Goal: Task Accomplishment & Management: Use online tool/utility

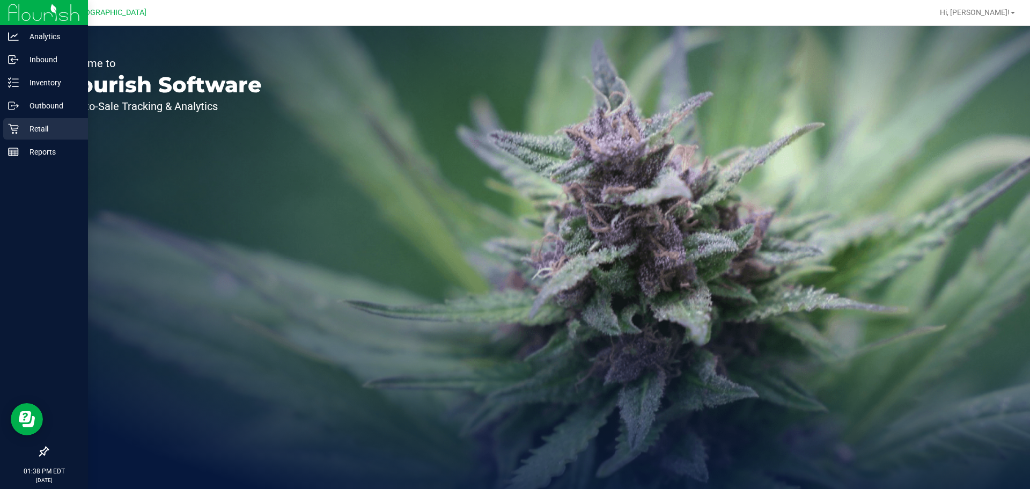
click at [9, 133] on icon at bounding box center [13, 128] width 11 height 11
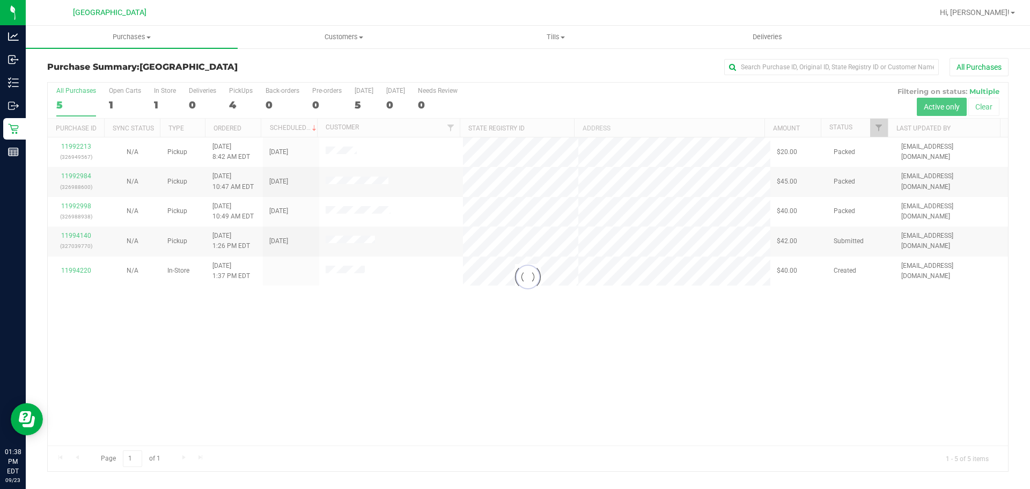
click at [247, 342] on div at bounding box center [528, 277] width 960 height 388
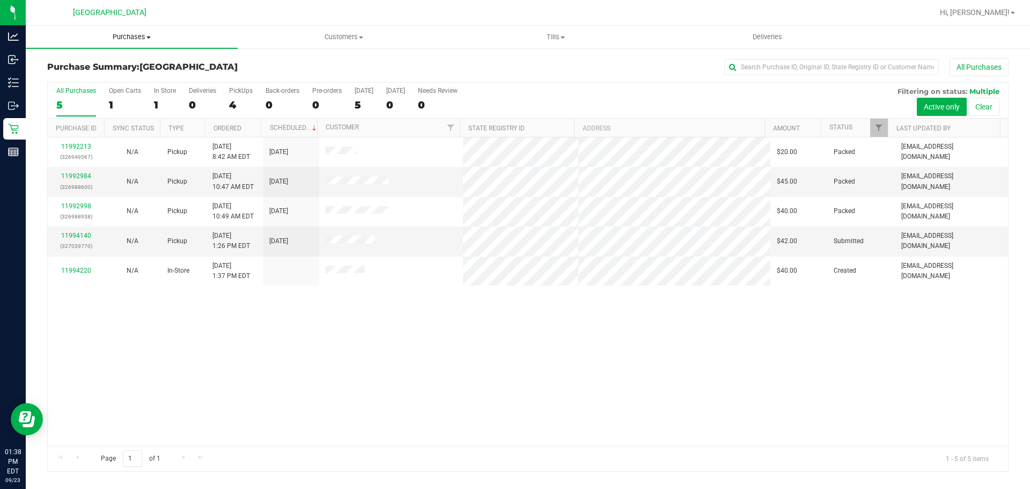
click at [139, 37] on span "Purchases" at bounding box center [132, 37] width 212 height 10
click at [60, 78] on span "Fulfillment" at bounding box center [59, 77] width 67 height 9
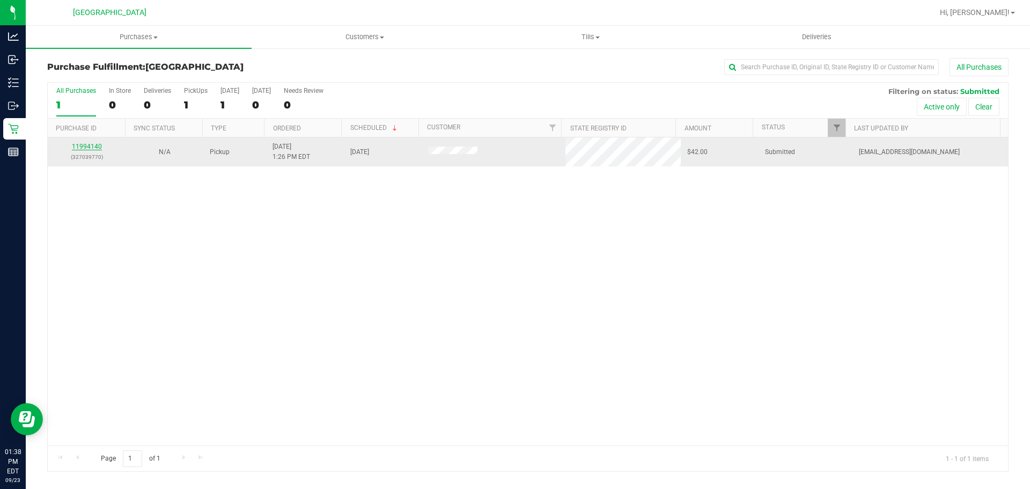
click at [90, 148] on link "11994140" at bounding box center [87, 147] width 30 height 8
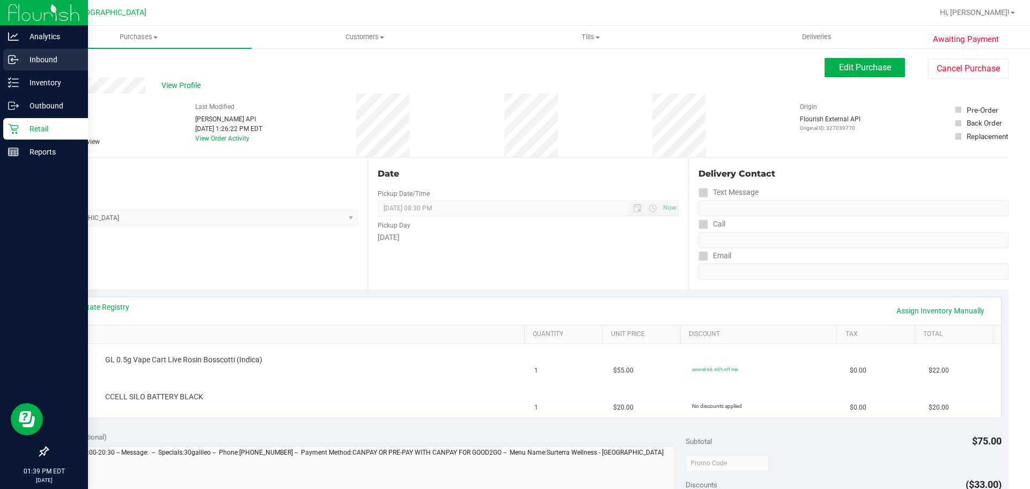
click at [39, 64] on p "Inbound" at bounding box center [51, 59] width 64 height 13
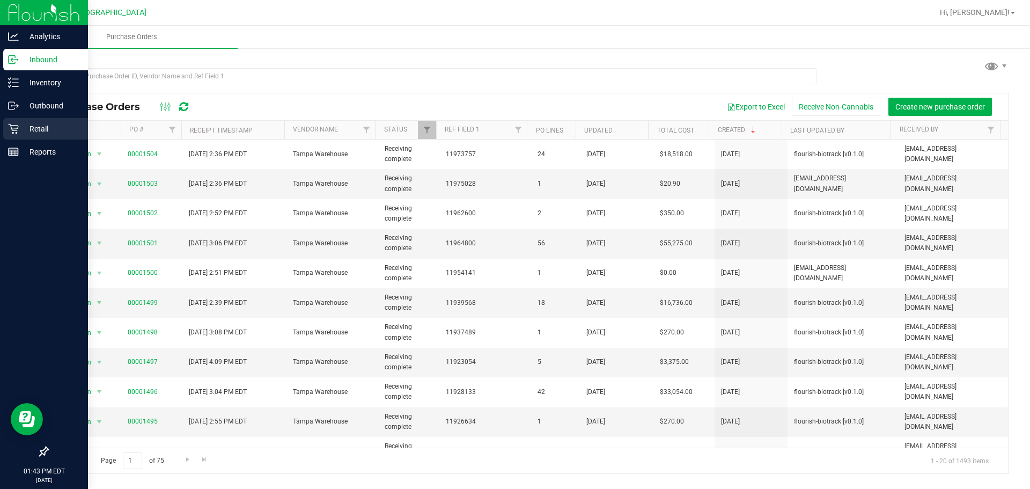
click at [13, 120] on div "Retail" at bounding box center [45, 128] width 85 height 21
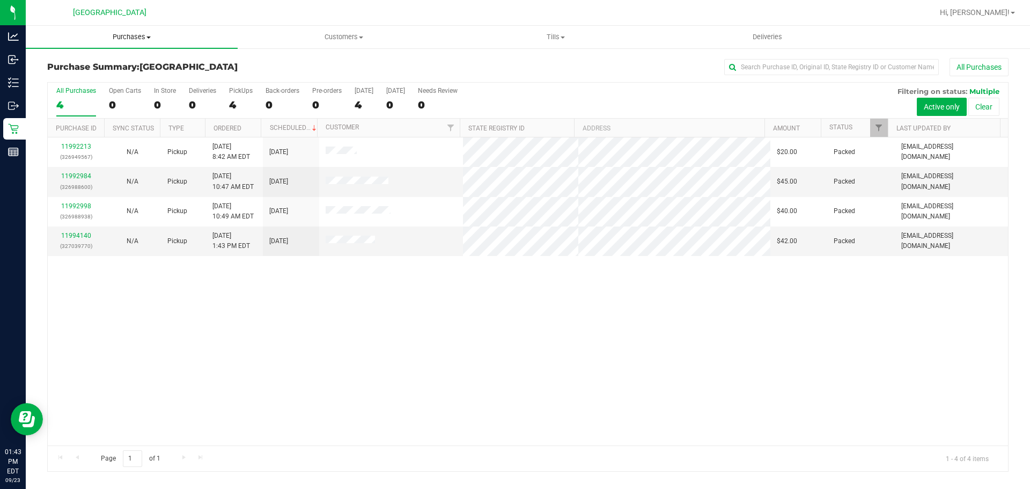
click at [139, 40] on span "Purchases" at bounding box center [132, 37] width 212 height 10
click at [87, 77] on span "Fulfillment" at bounding box center [59, 77] width 67 height 9
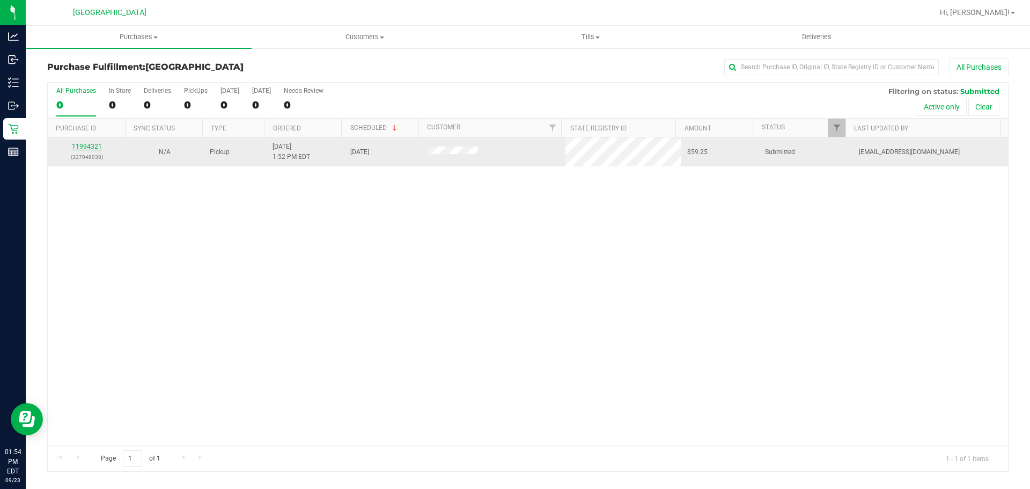
click at [79, 148] on link "11994321" at bounding box center [87, 147] width 30 height 8
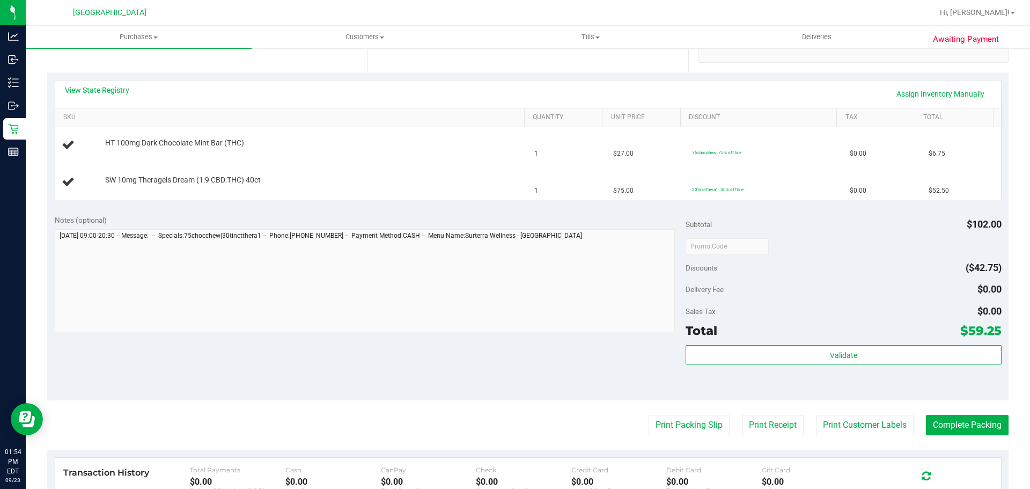
scroll to position [217, 0]
click at [685, 422] on button "Print Packing Slip" at bounding box center [689, 424] width 81 height 20
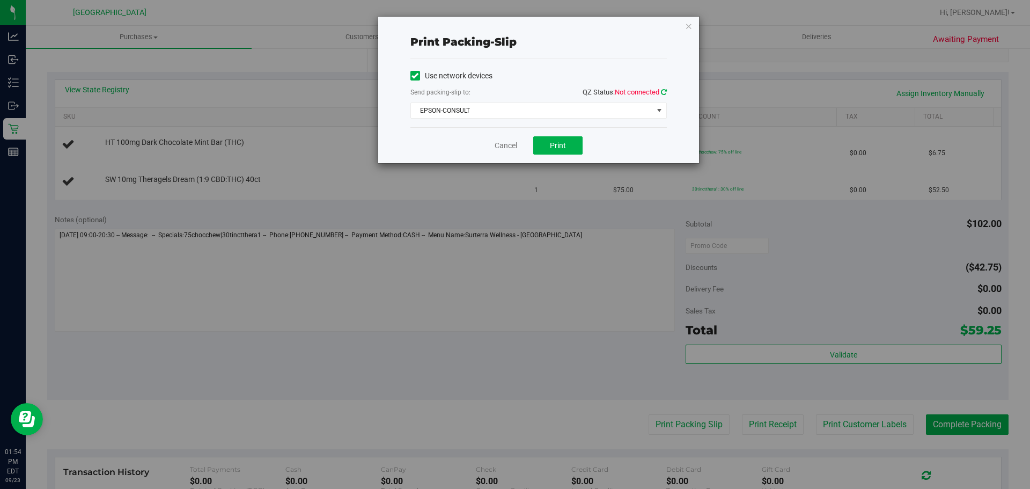
click at [666, 92] on icon at bounding box center [664, 92] width 6 height 7
click at [634, 113] on span "EPSON-CONSULT" at bounding box center [532, 110] width 242 height 15
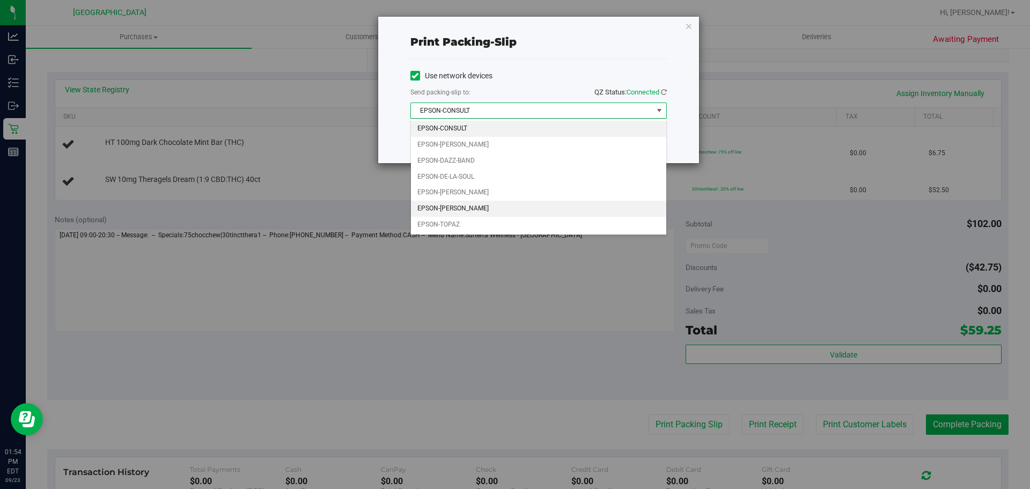
click at [502, 207] on li "EPSON-RICKY-VALLEN" at bounding box center [538, 209] width 255 height 16
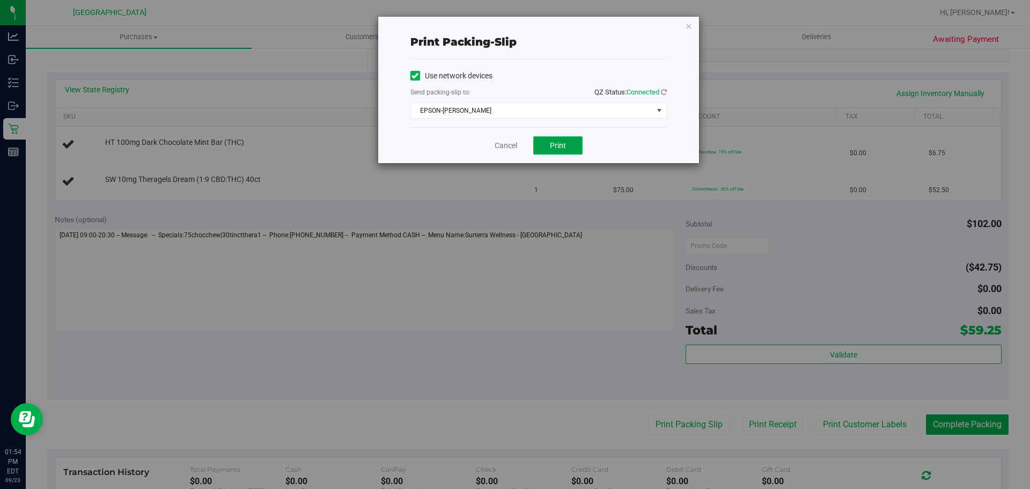
click at [555, 146] on span "Print" at bounding box center [558, 145] width 16 height 9
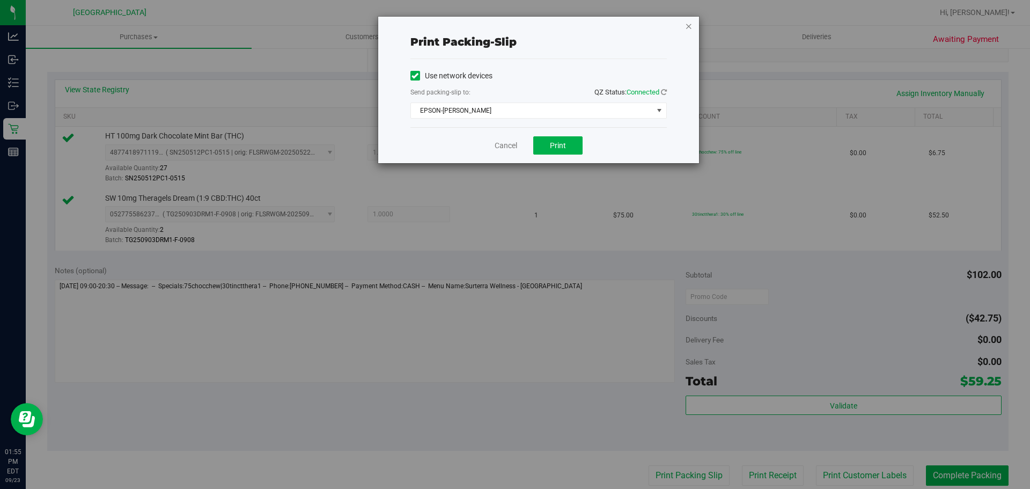
click at [685, 21] on icon "button" at bounding box center [689, 25] width 8 height 13
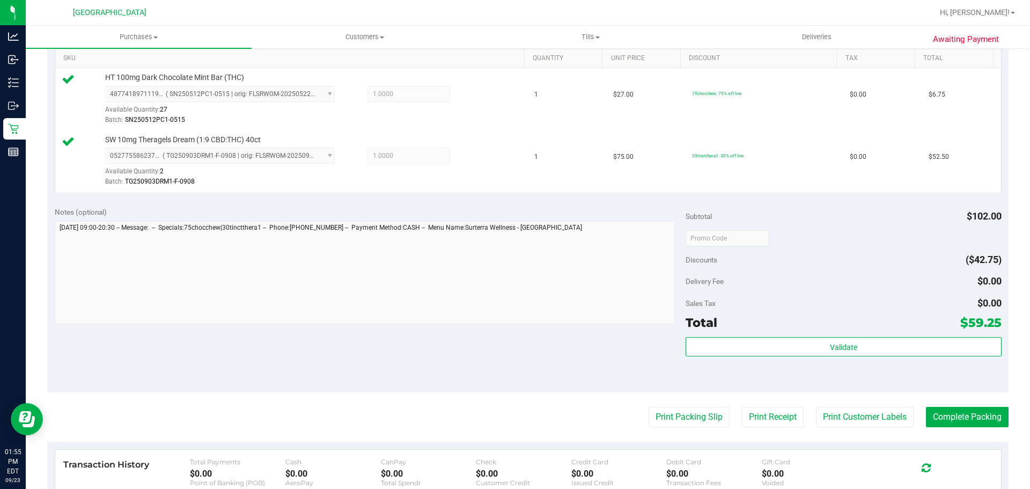
scroll to position [279, 0]
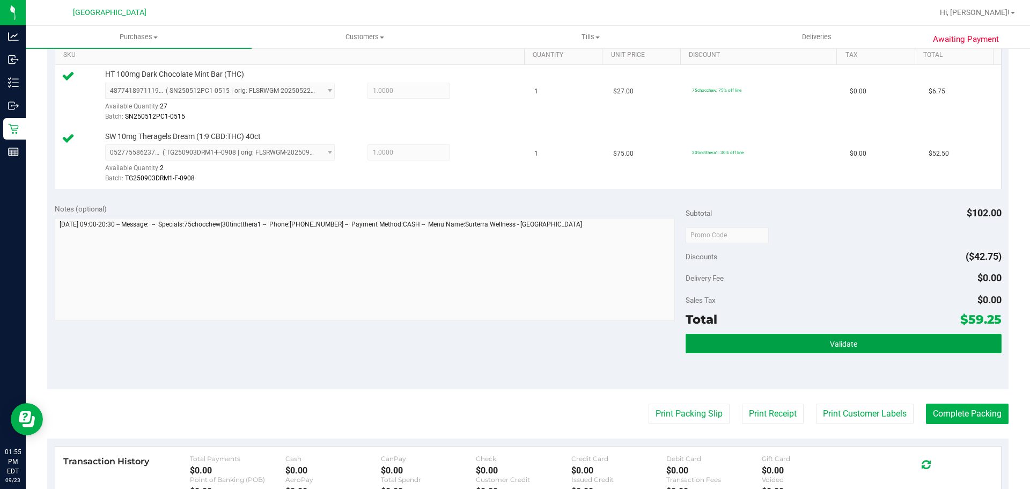
click at [731, 350] on button "Validate" at bounding box center [843, 343] width 315 height 19
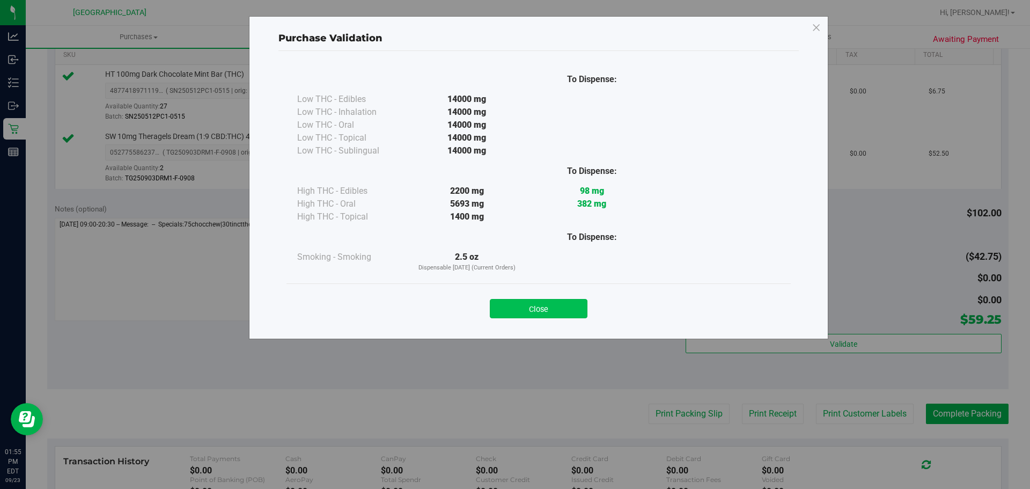
click at [529, 315] on button "Close" at bounding box center [539, 308] width 98 height 19
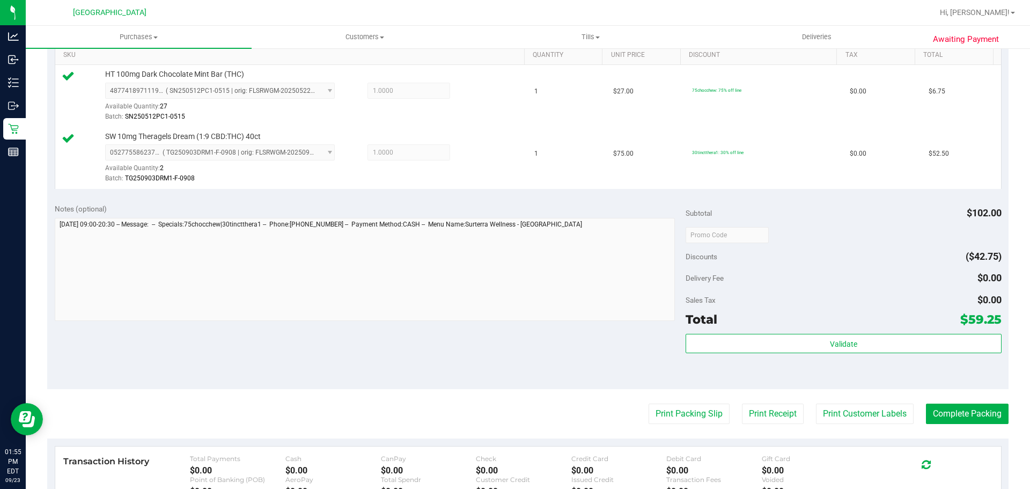
click at [958, 437] on purchase-details "Back Edit Purchase Cancel Purchase View Profile # 11994321 BioTrack ID: - Submi…" at bounding box center [527, 209] width 961 height 860
click at [968, 419] on button "Complete Packing" at bounding box center [967, 413] width 83 height 20
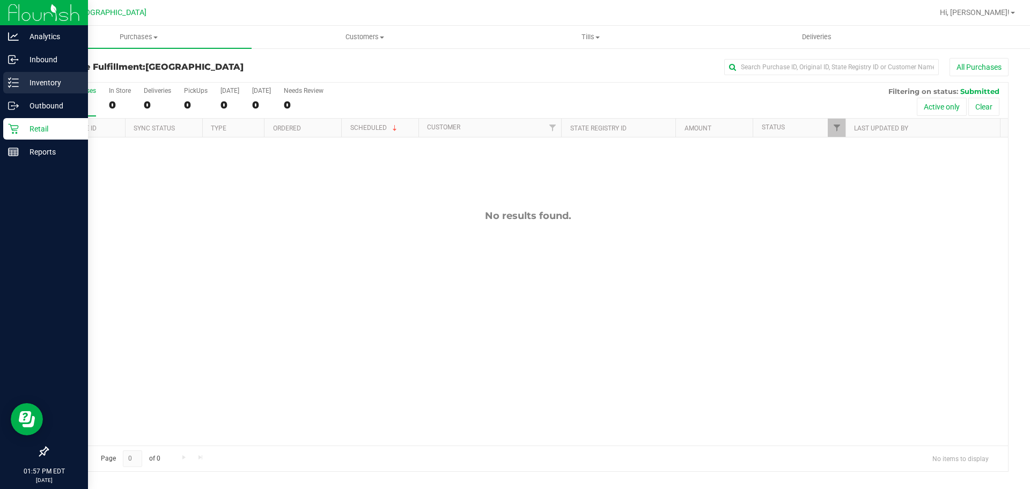
click at [10, 78] on icon at bounding box center [13, 82] width 11 height 11
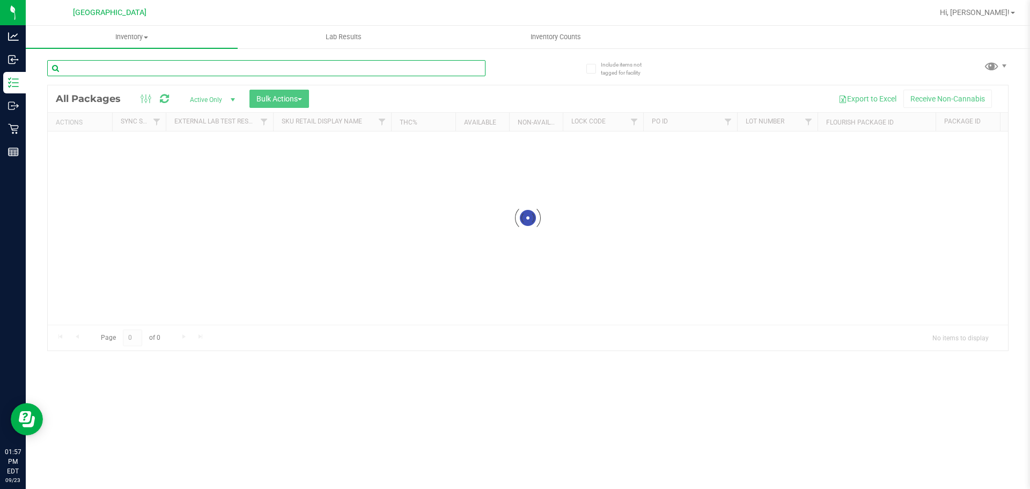
click at [438, 71] on input "text" at bounding box center [266, 68] width 438 height 16
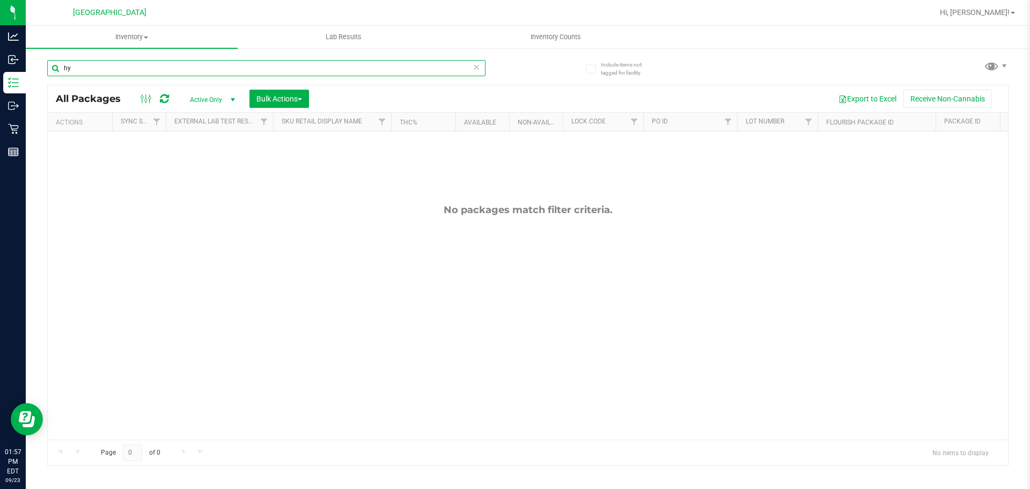
type input "h"
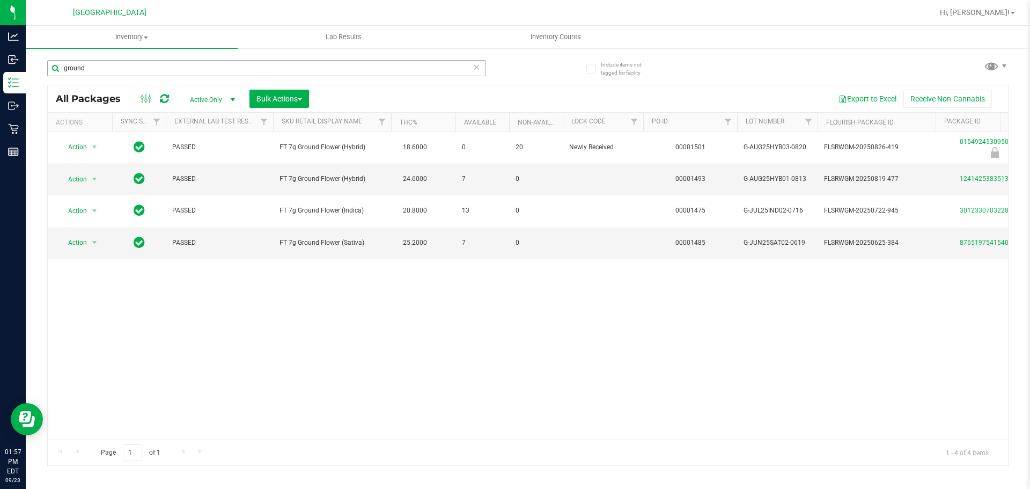
click at [977, 267] on div "Action Action Edit attributes Global inventory Locate package Package audit log…" at bounding box center [528, 285] width 960 height 308
click at [384, 70] on input "ground" at bounding box center [266, 68] width 438 height 16
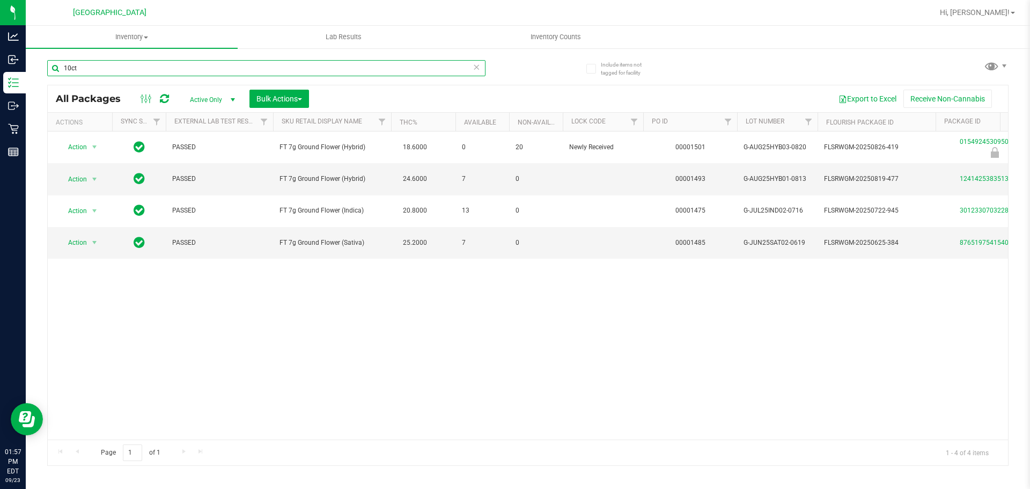
type input "10ct"
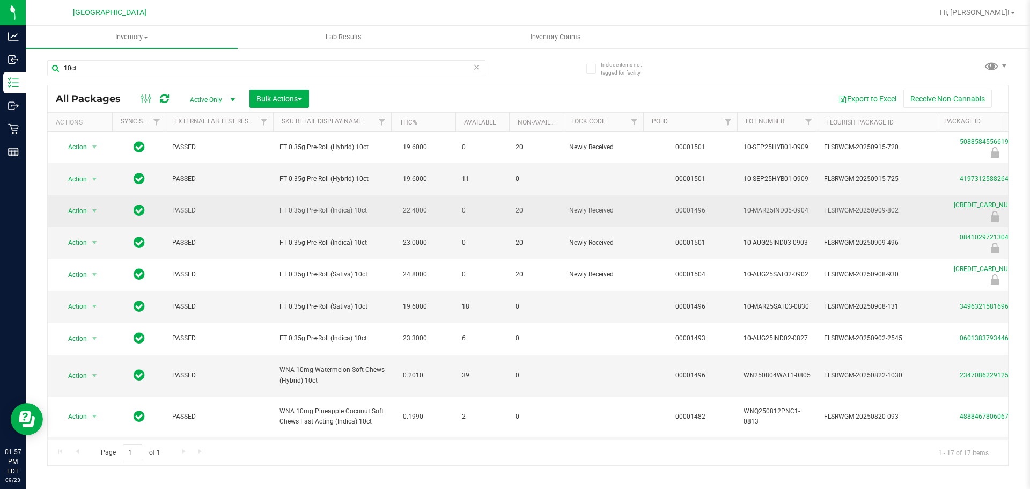
drag, startPoint x: 360, startPoint y: 198, endPoint x: 372, endPoint y: 211, distance: 17.5
click at [372, 211] on span "FT 0.35g Pre-Roll (Indica) 10ct" at bounding box center [331, 210] width 105 height 10
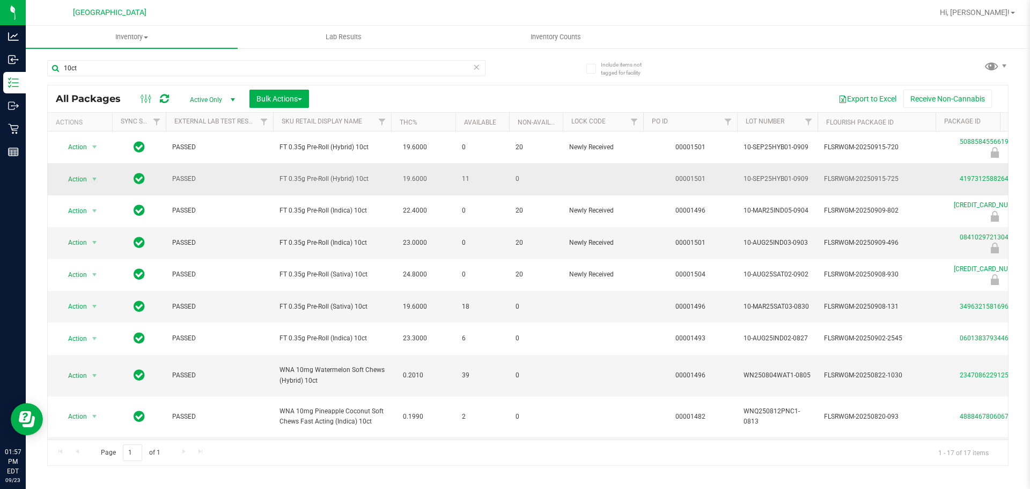
click at [363, 183] on span "FT 0.35g Pre-Roll (Hybrid) 10ct" at bounding box center [331, 179] width 105 height 10
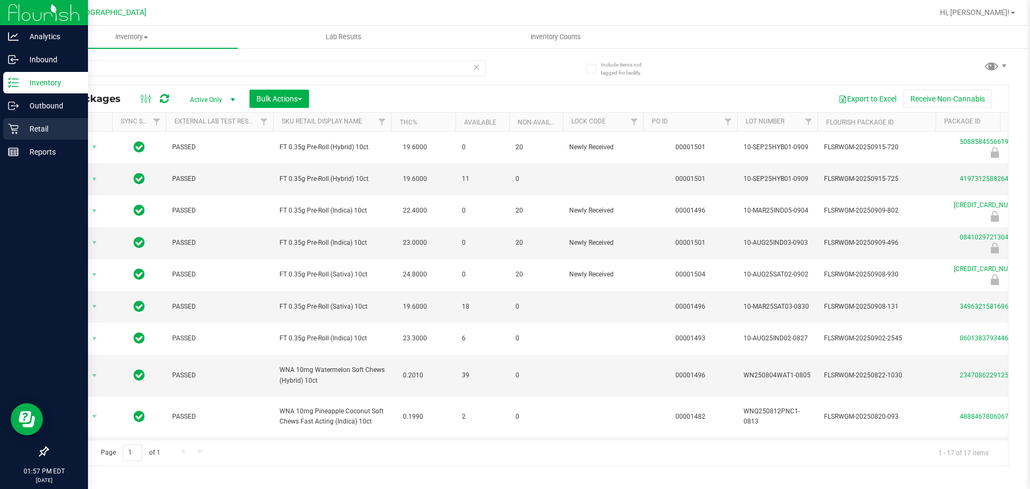
click at [26, 136] on div "Retail" at bounding box center [45, 128] width 85 height 21
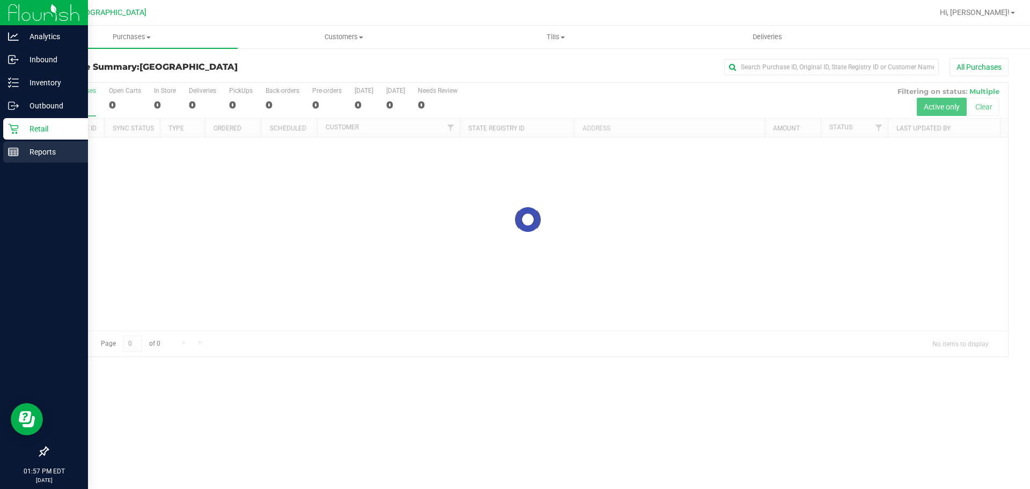
click at [33, 148] on p "Reports" at bounding box center [51, 151] width 64 height 13
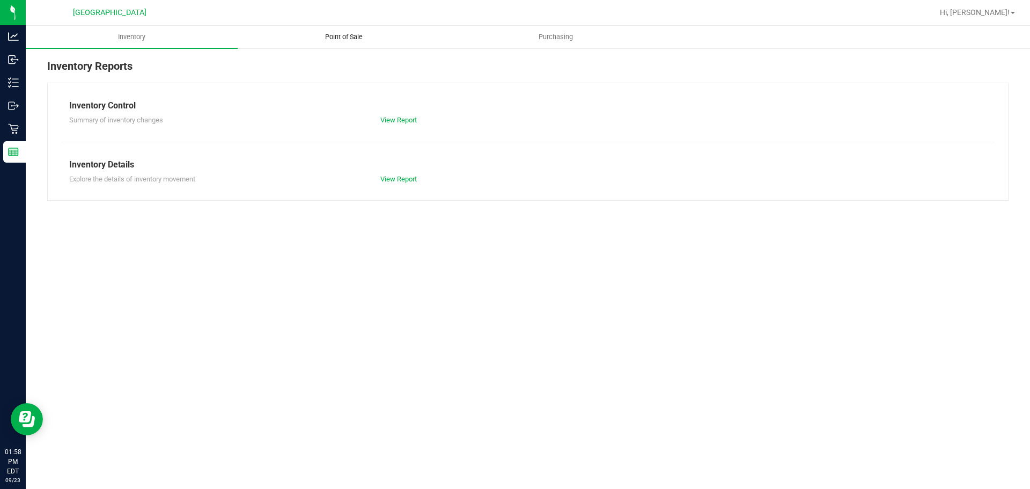
click at [337, 43] on uib-tab-heading "Point of Sale" at bounding box center [343, 36] width 211 height 21
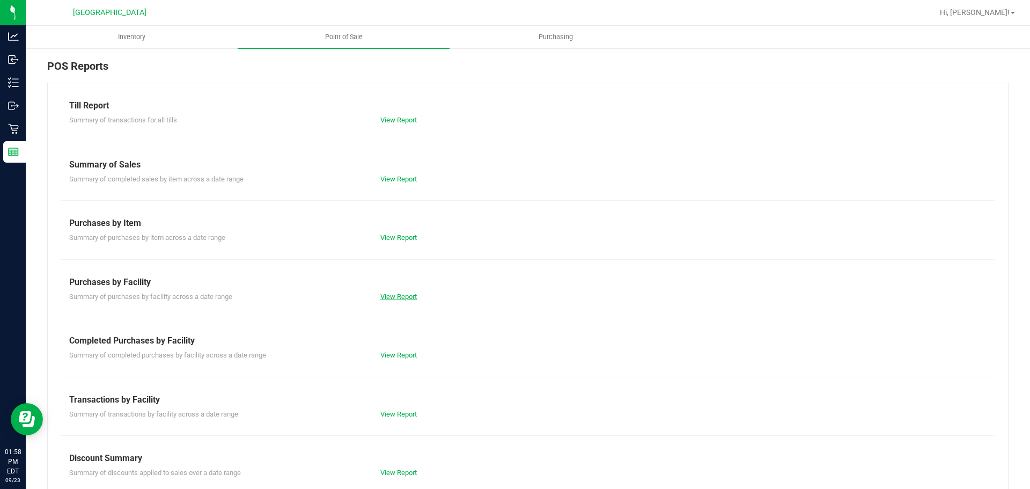
click at [393, 299] on link "View Report" at bounding box center [398, 296] width 36 height 8
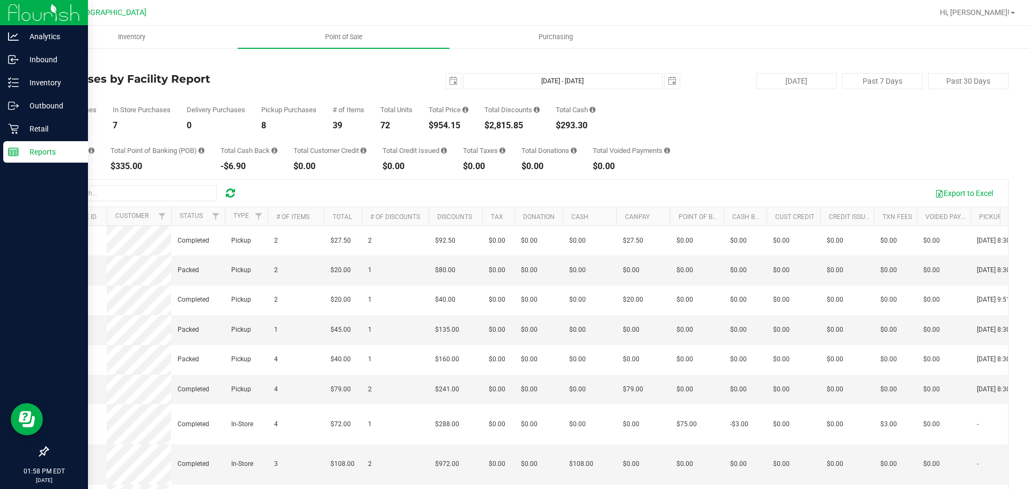
click at [19, 146] on p "Reports" at bounding box center [51, 151] width 64 height 13
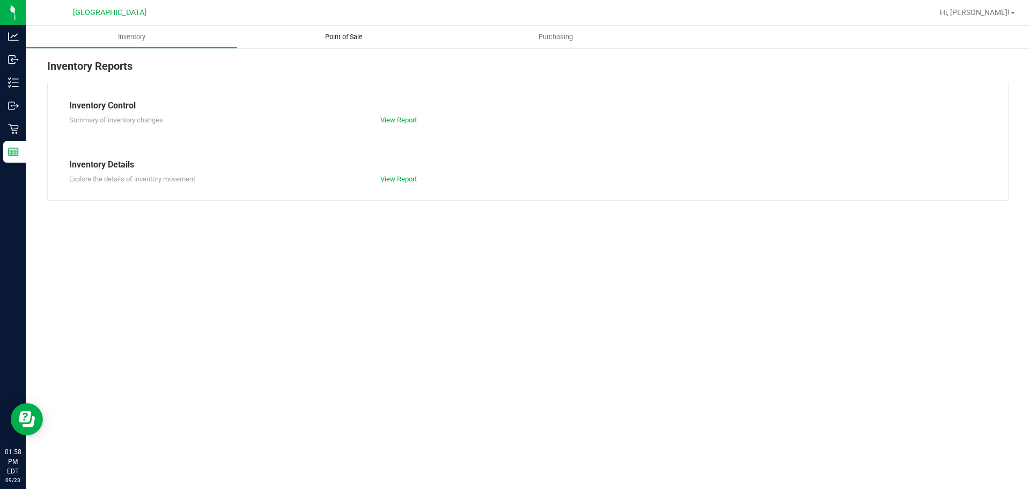
click at [325, 45] on uib-tab-heading "Point of Sale" at bounding box center [344, 37] width 212 height 23
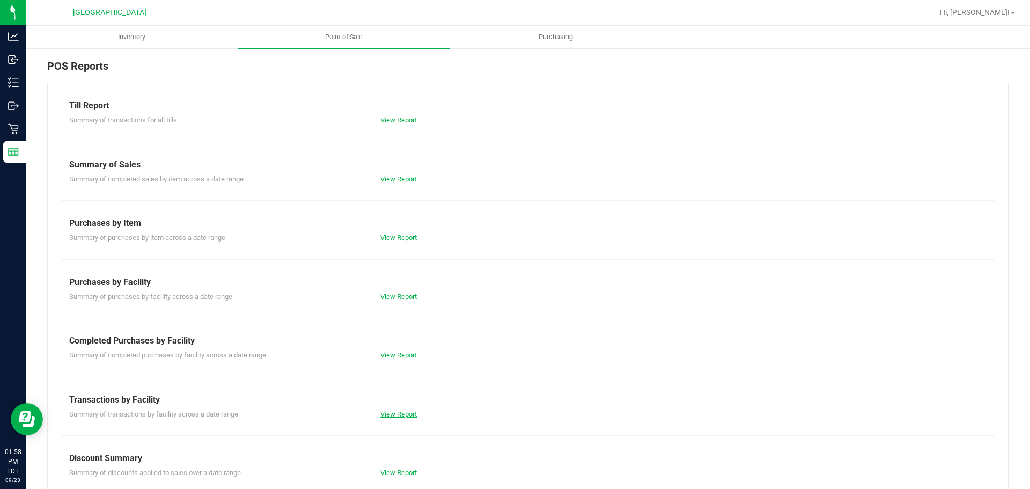
click at [385, 410] on link "View Report" at bounding box center [398, 414] width 36 height 8
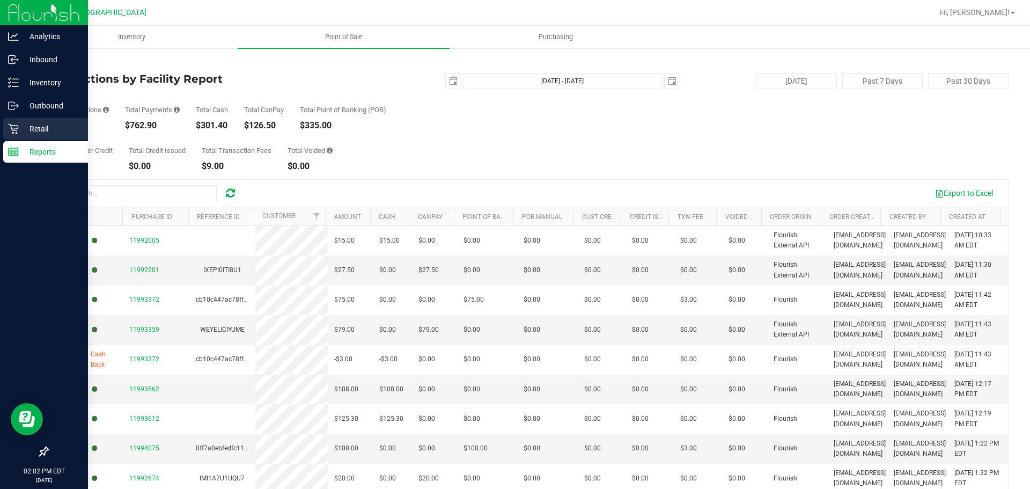
click at [31, 136] on div "Retail" at bounding box center [45, 128] width 85 height 21
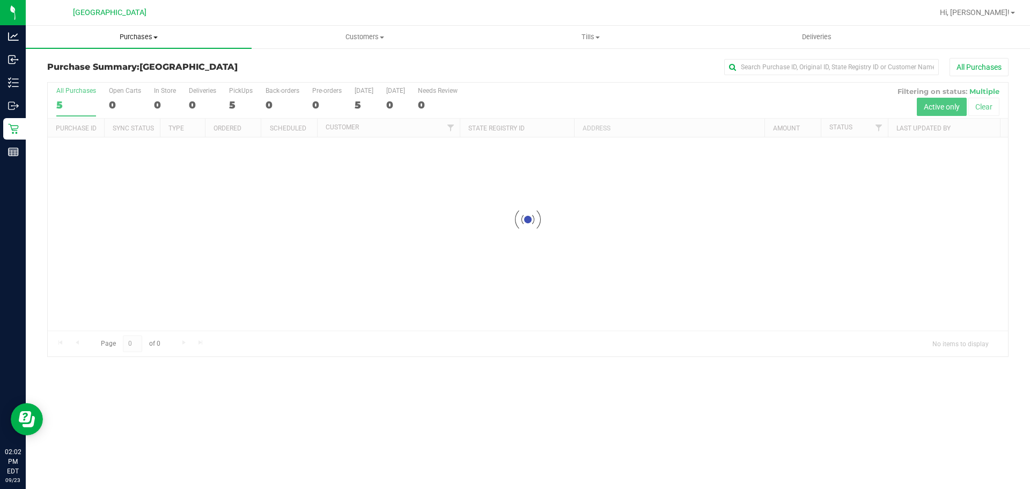
click at [143, 47] on uib-tab-heading "Purchases Summary of purchases Fulfillment All purchases" at bounding box center [139, 37] width 226 height 23
click at [92, 80] on li "Fulfillment" at bounding box center [139, 77] width 226 height 13
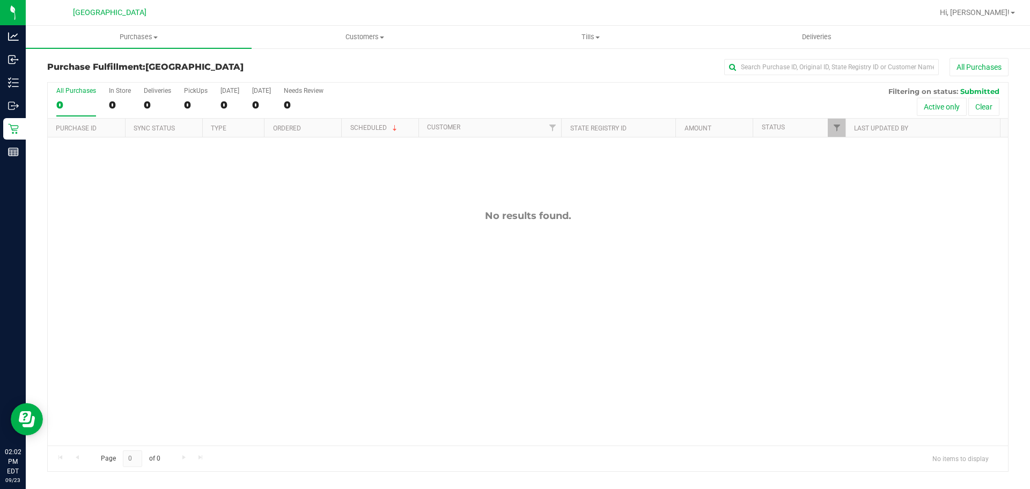
click at [159, 273] on div "No results found." at bounding box center [528, 327] width 960 height 380
click at [382, 335] on div "No results found." at bounding box center [528, 327] width 960 height 380
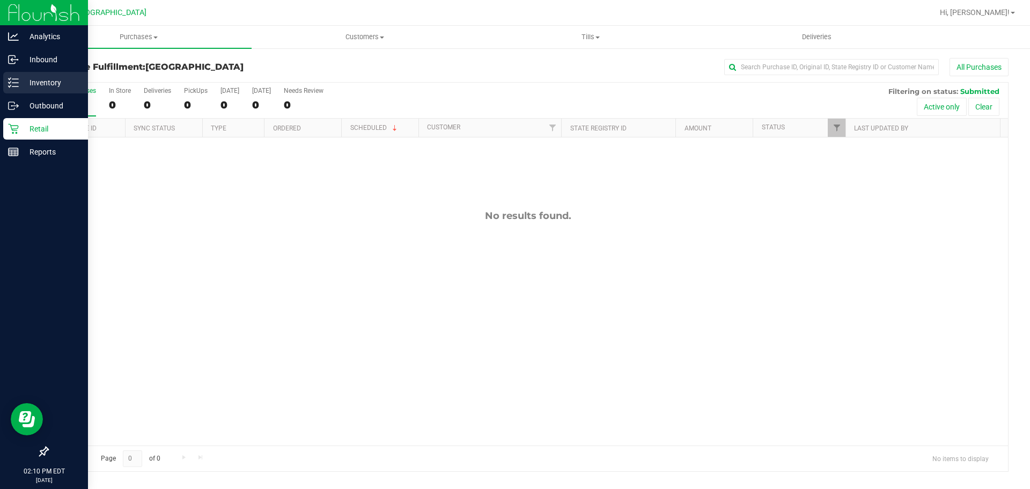
click at [15, 78] on icon at bounding box center [13, 82] width 11 height 11
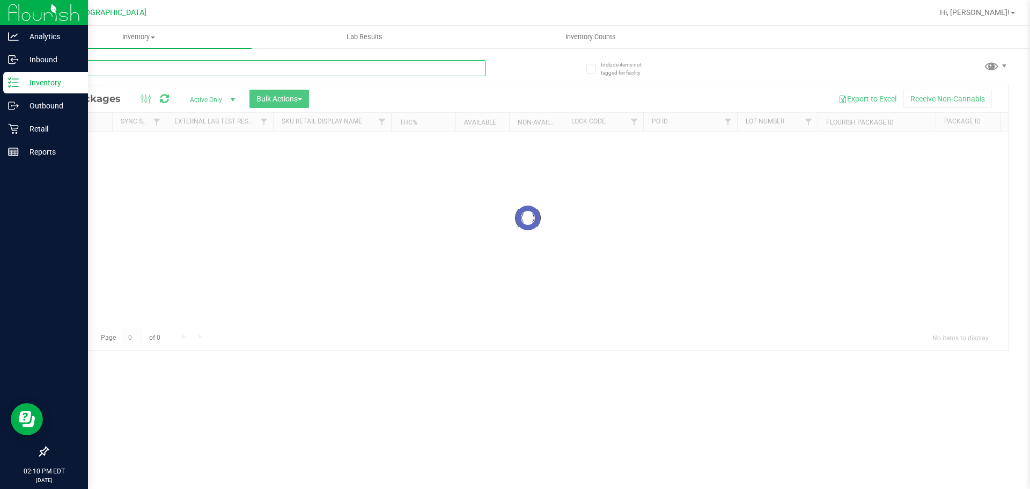
click at [188, 75] on input "text" at bounding box center [266, 68] width 438 height 16
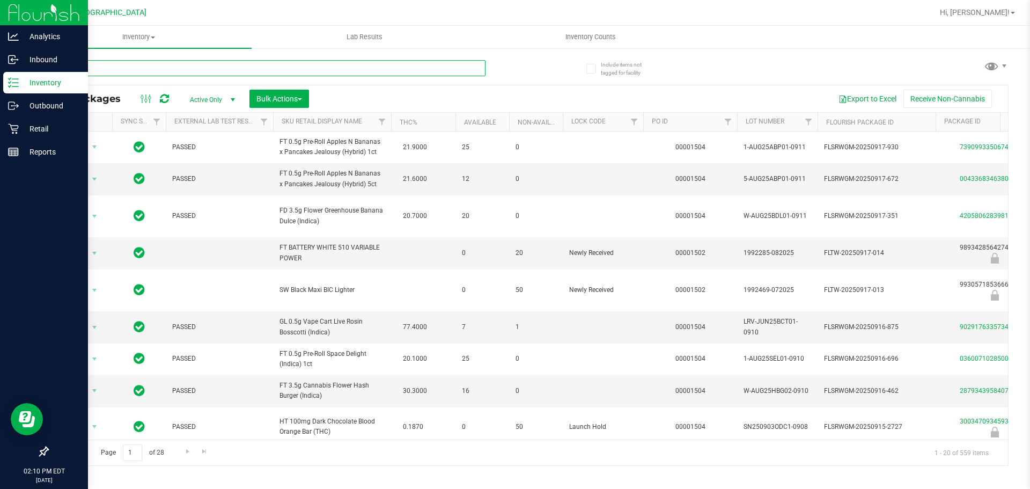
type input "battery"
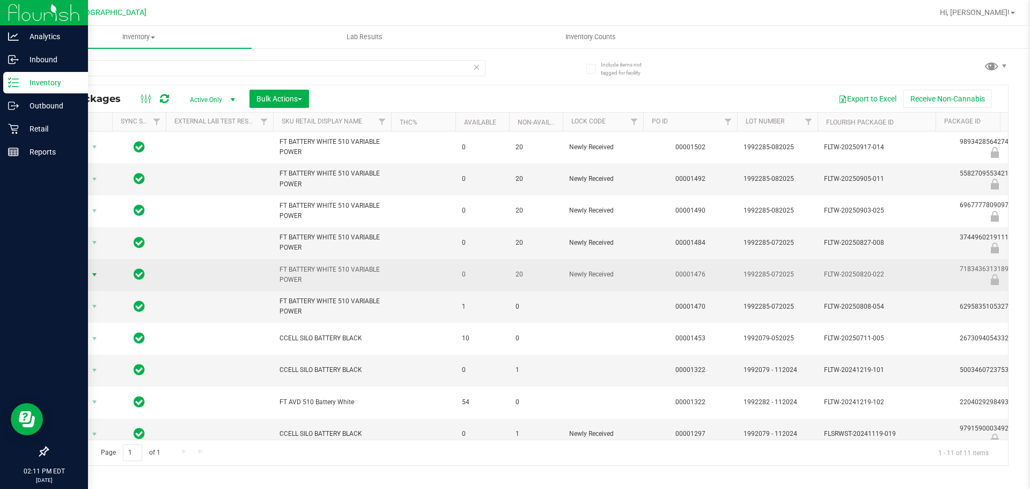
click at [73, 278] on span "Action" at bounding box center [72, 274] width 29 height 15
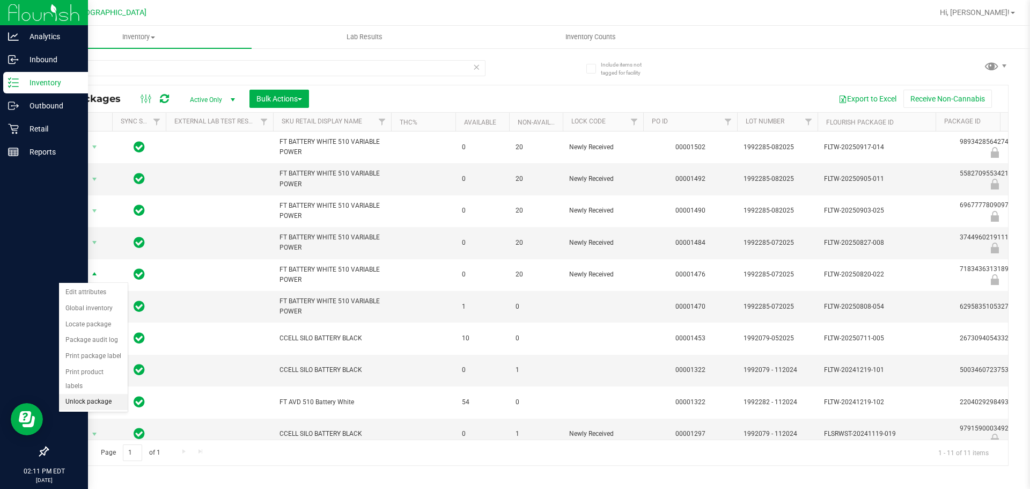
click at [101, 394] on li "Unlock package" at bounding box center [93, 402] width 69 height 16
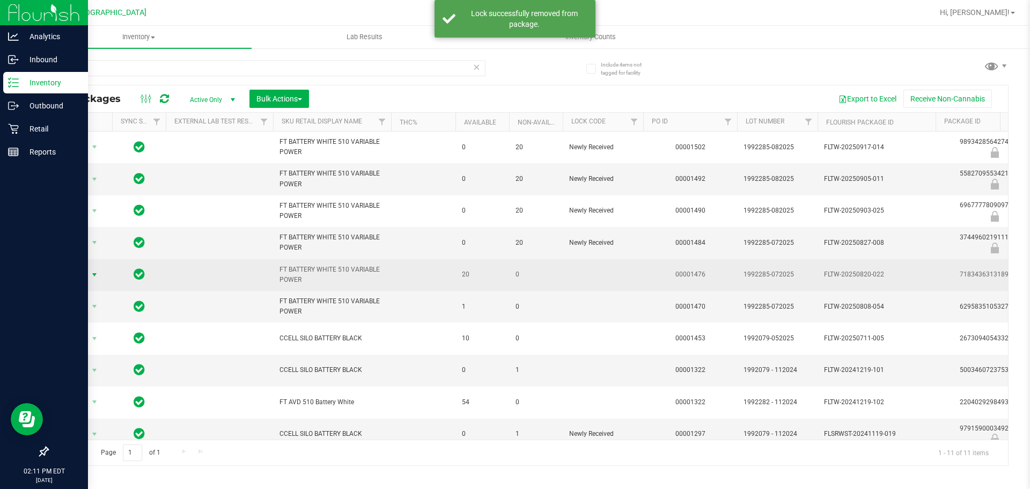
click at [92, 274] on span "select" at bounding box center [94, 274] width 9 height 9
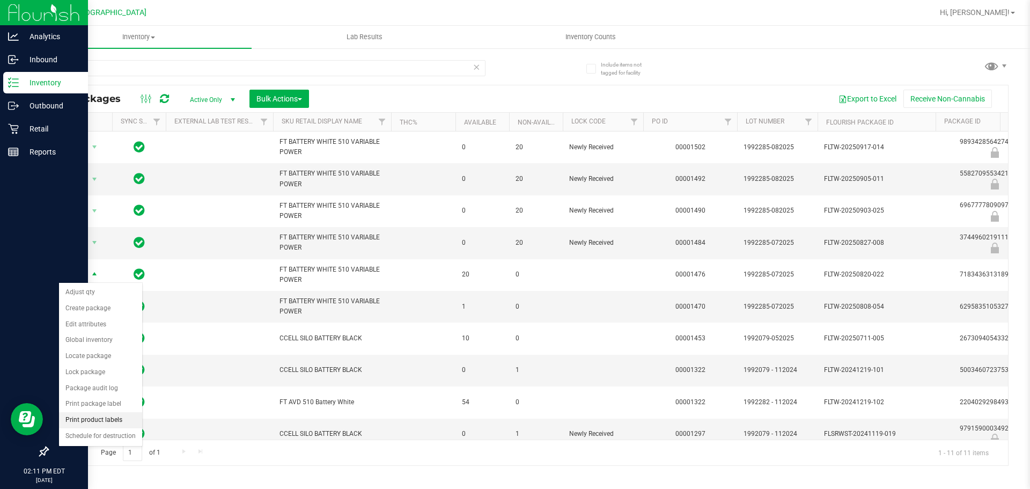
click at [113, 421] on li "Print product labels" at bounding box center [100, 420] width 83 height 16
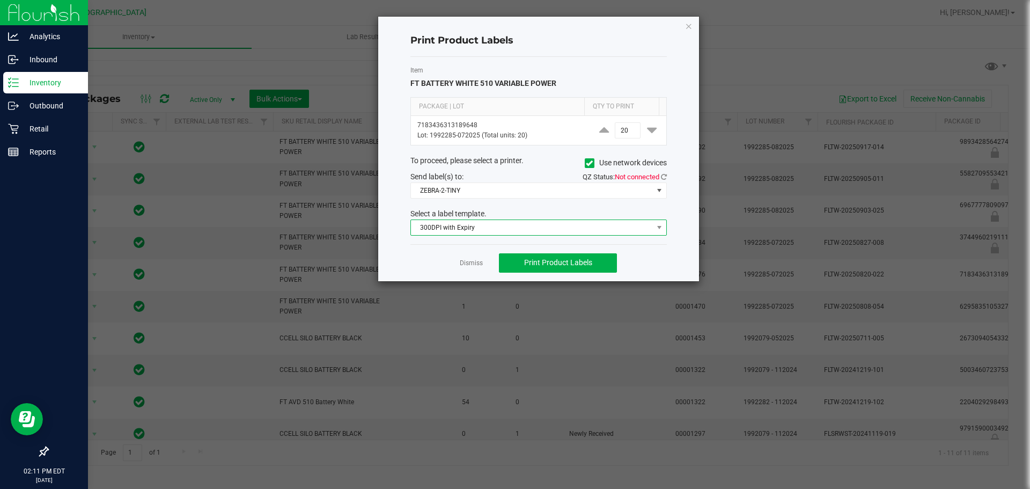
click at [472, 229] on span "300DPI with Expiry" at bounding box center [532, 227] width 242 height 15
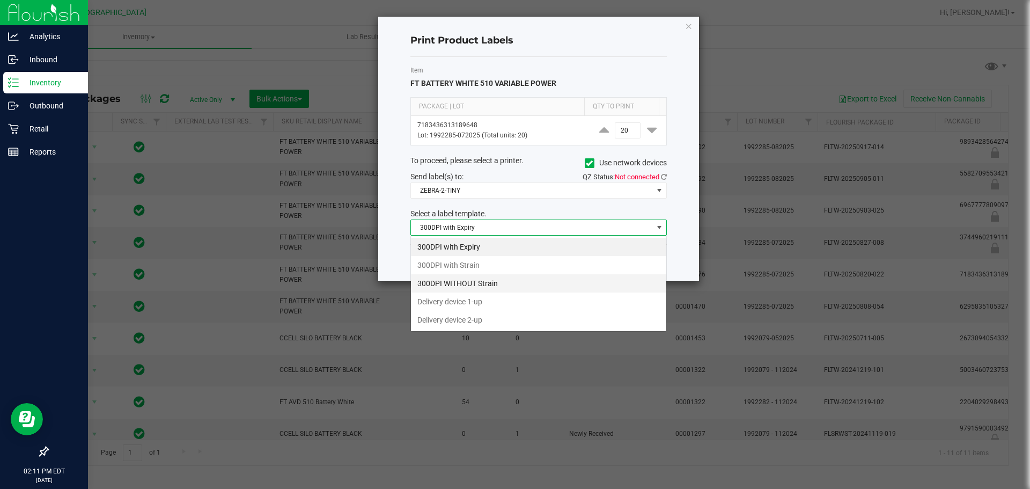
scroll to position [16, 256]
click at [481, 322] on li "Delivery device 2-up" at bounding box center [538, 320] width 255 height 18
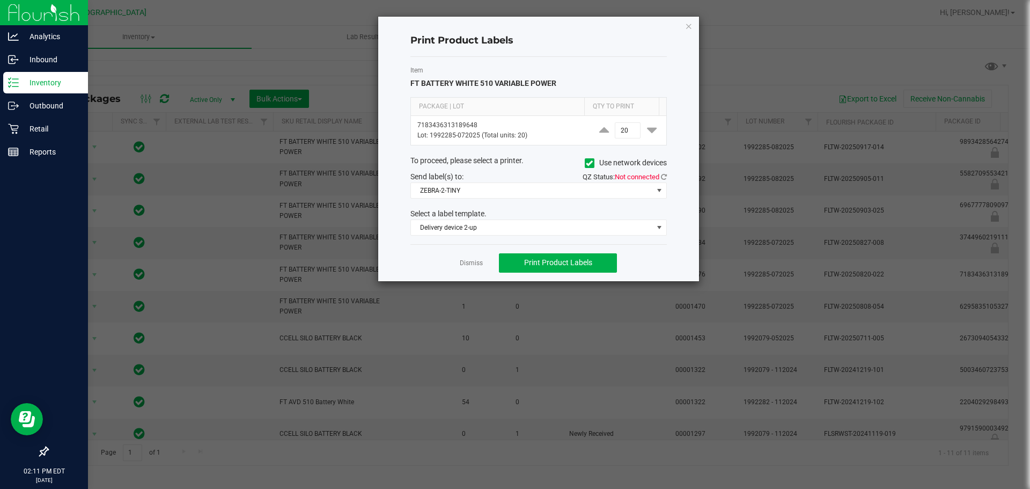
click at [667, 174] on div "QZ Status: Not connected" at bounding box center [607, 176] width 136 height 11
click at [666, 174] on icon at bounding box center [664, 176] width 6 height 7
click at [566, 265] on span "Print Product Labels" at bounding box center [558, 262] width 68 height 9
click at [691, 23] on icon "button" at bounding box center [689, 25] width 8 height 13
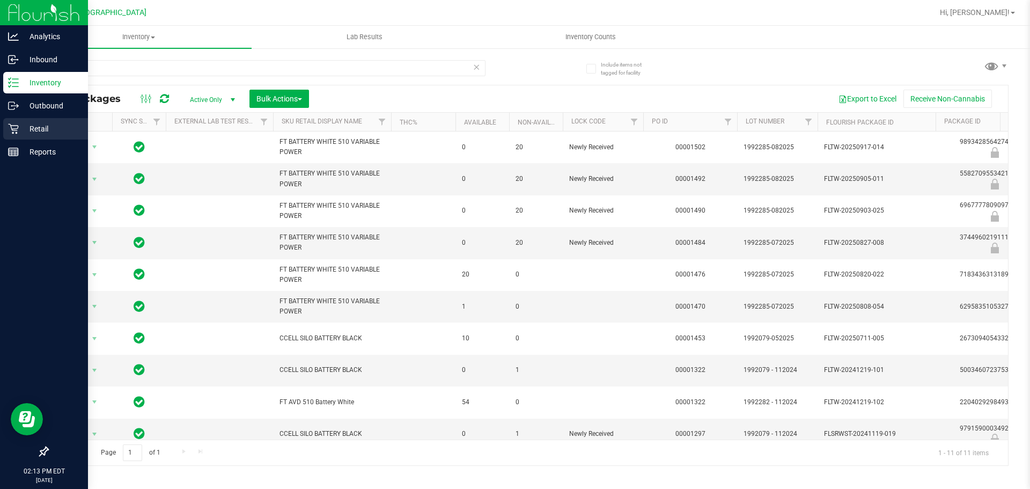
click at [10, 131] on icon at bounding box center [13, 128] width 11 height 11
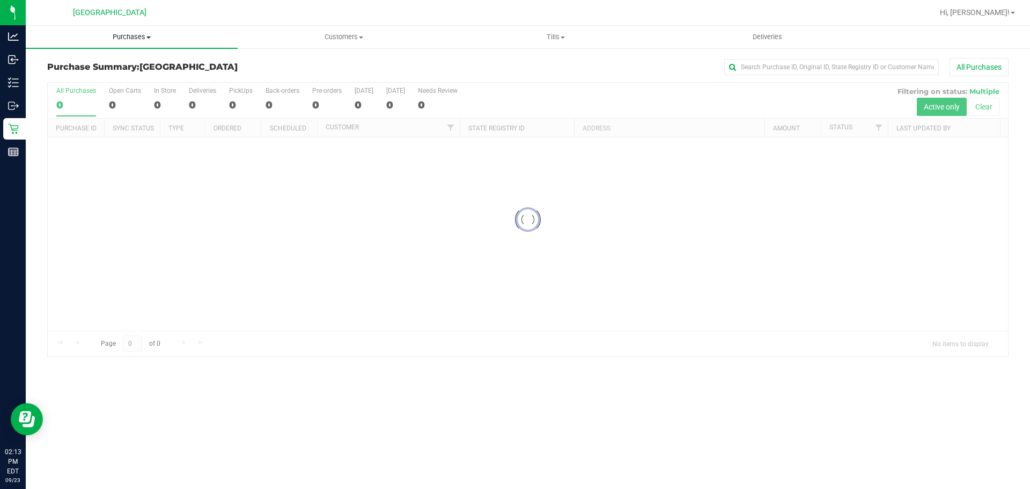
click at [141, 40] on span "Purchases" at bounding box center [132, 37] width 212 height 10
click at [113, 78] on li "Fulfillment" at bounding box center [132, 77] width 212 height 13
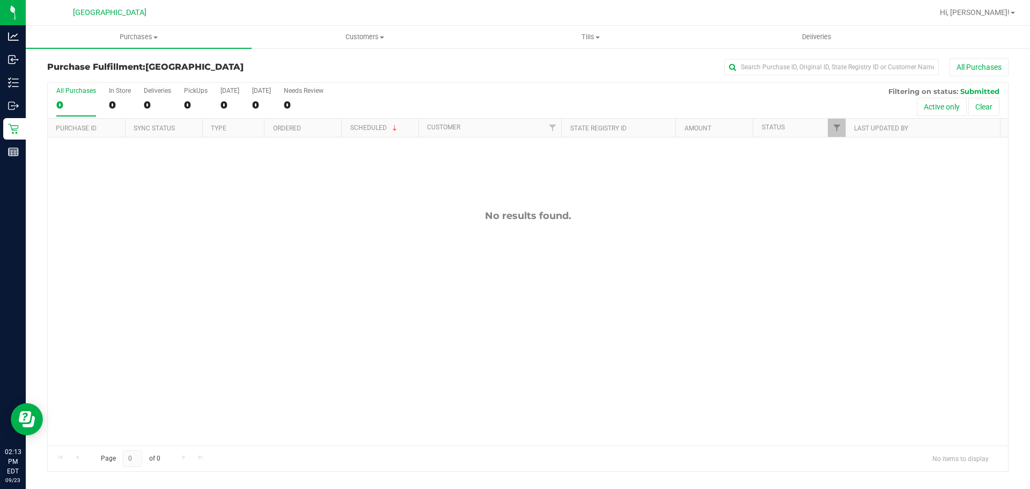
click at [180, 202] on div "No results found." at bounding box center [528, 327] width 960 height 380
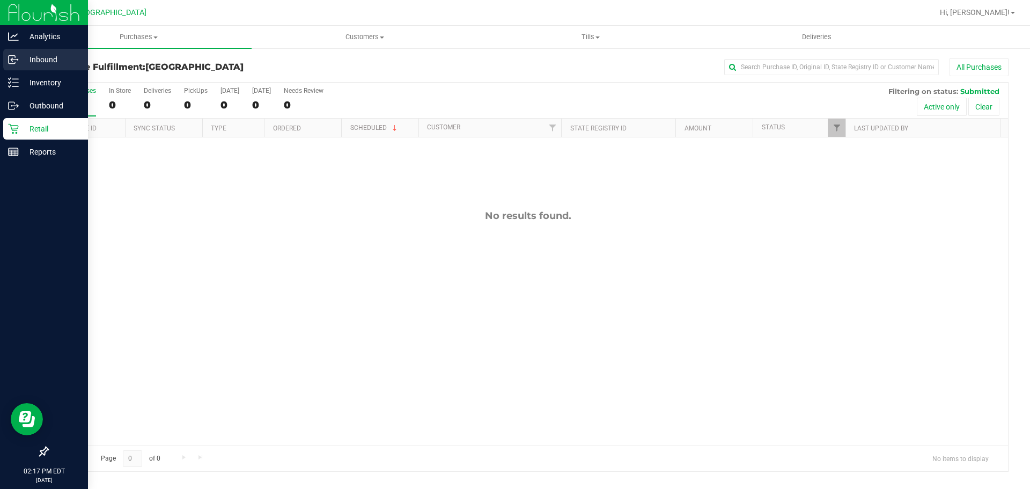
click at [34, 66] on div "Inbound" at bounding box center [45, 59] width 85 height 21
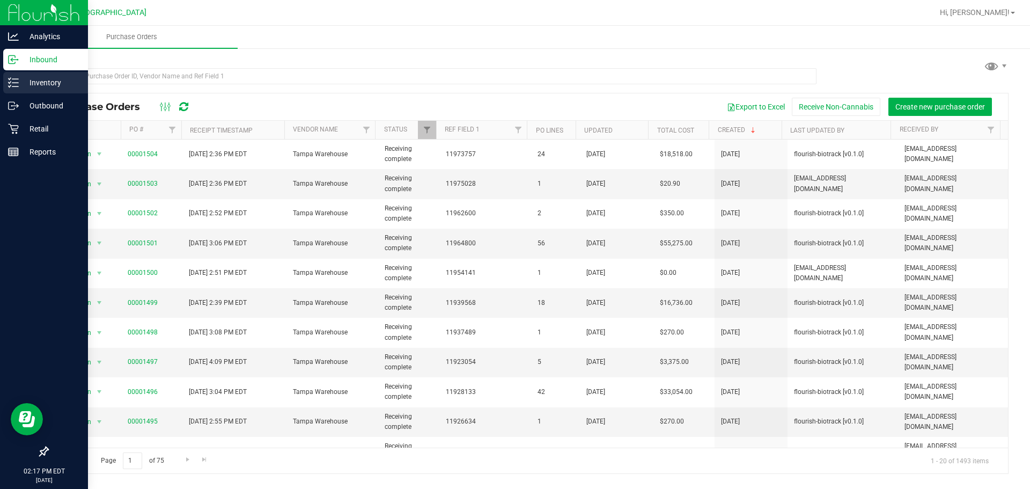
click at [62, 90] on div "Inventory" at bounding box center [45, 82] width 85 height 21
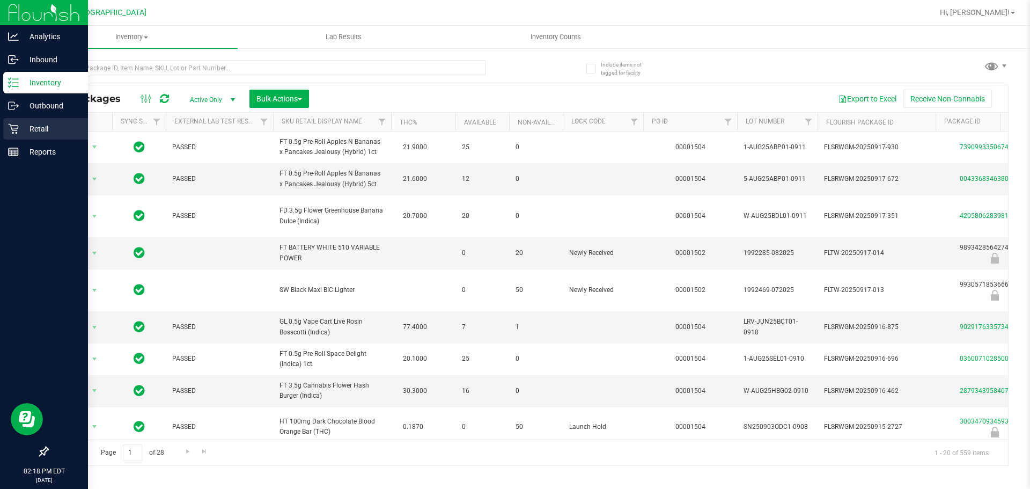
click at [76, 138] on div "Retail" at bounding box center [45, 128] width 85 height 21
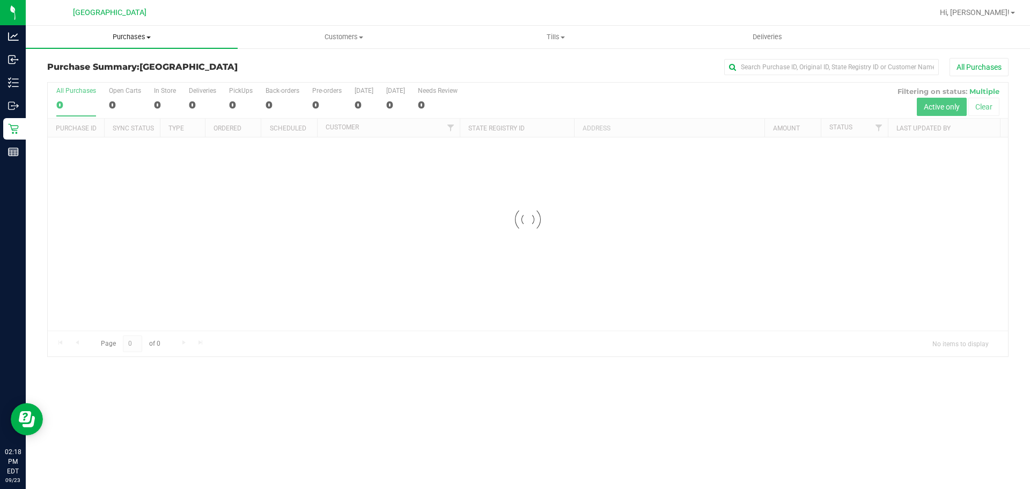
click at [142, 42] on uib-tab-heading "Purchases Summary of purchases Fulfillment All purchases" at bounding box center [132, 37] width 212 height 23
click at [124, 78] on li "Fulfillment" at bounding box center [132, 77] width 212 height 13
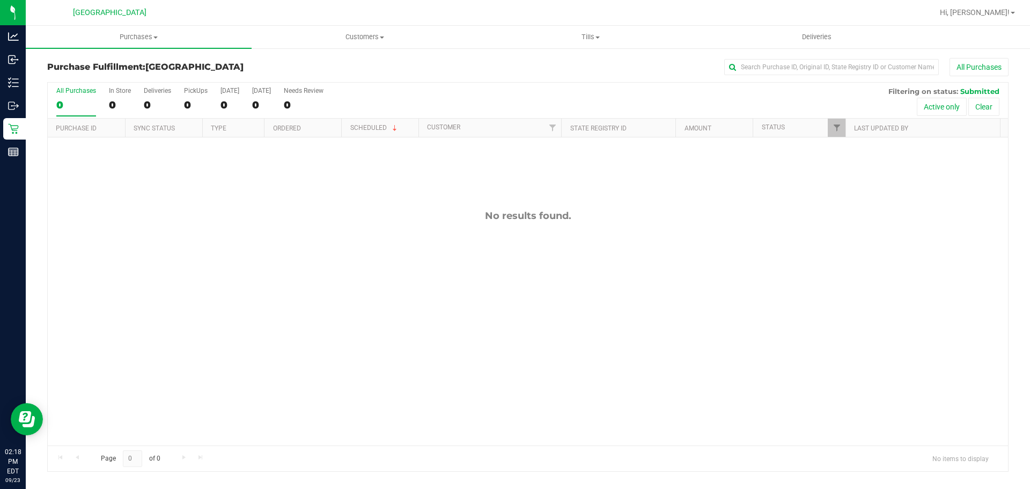
click at [198, 203] on div "No results found." at bounding box center [528, 327] width 960 height 380
click at [463, 337] on div "No results found." at bounding box center [528, 327] width 960 height 380
click at [127, 42] on uib-tab-heading "Purchases Summary of purchases Fulfillment All purchases" at bounding box center [139, 37] width 226 height 23
click at [79, 73] on span "Fulfillment" at bounding box center [59, 77] width 67 height 9
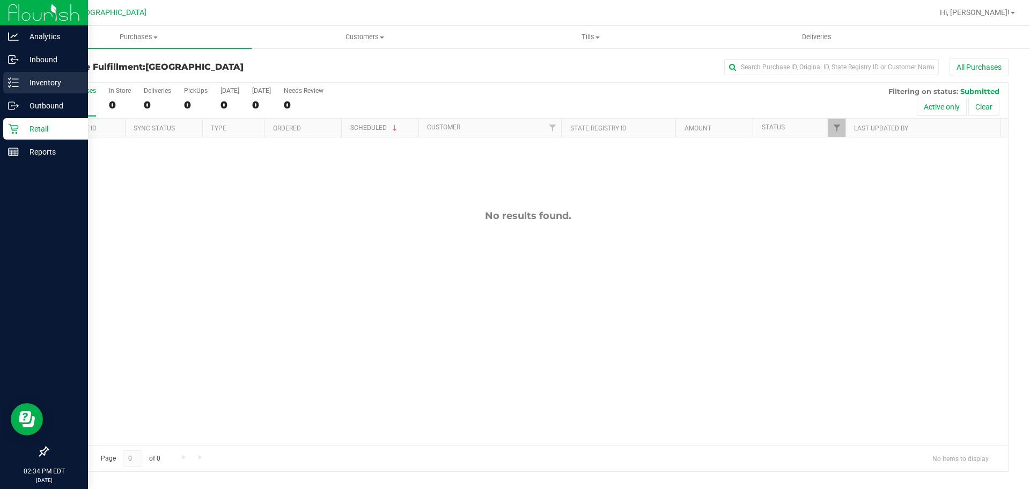
click at [14, 90] on div "Inventory" at bounding box center [45, 82] width 85 height 21
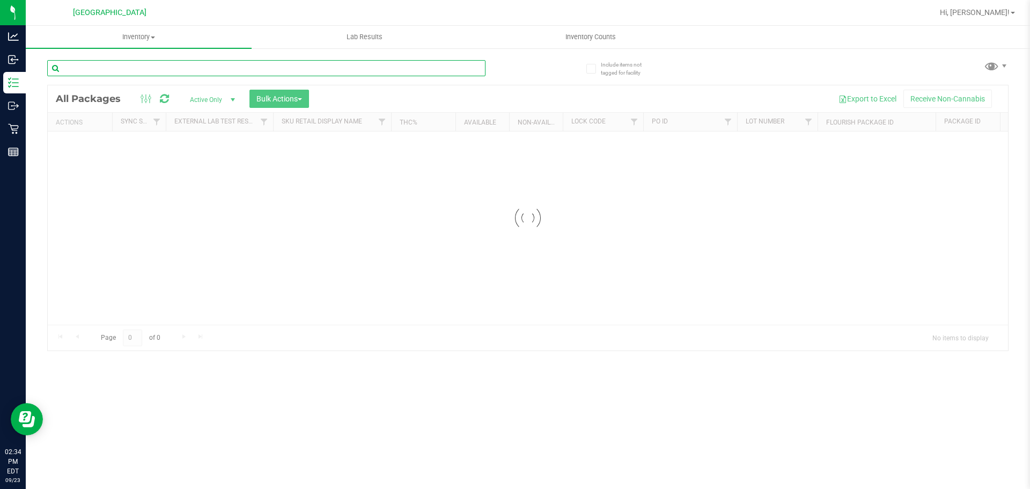
click at [328, 66] on input "text" at bounding box center [266, 68] width 438 height 16
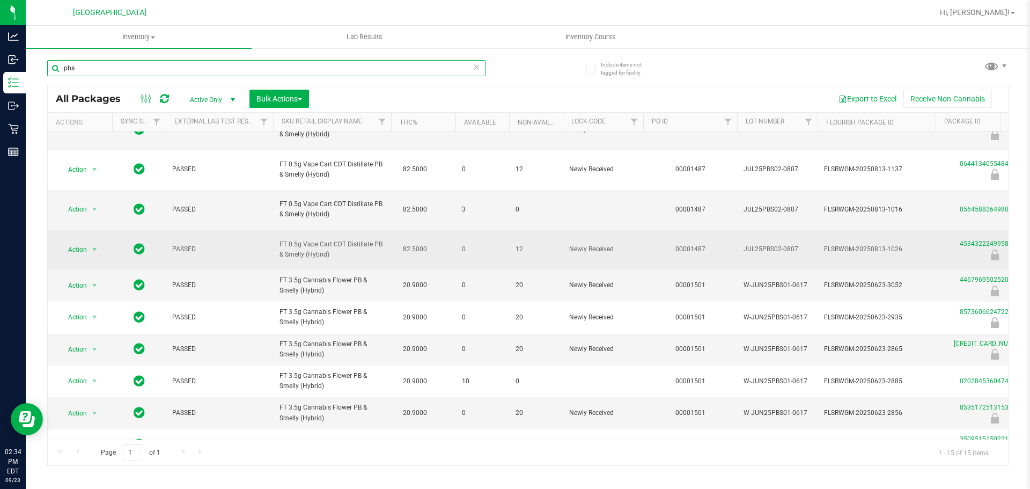
scroll to position [107, 0]
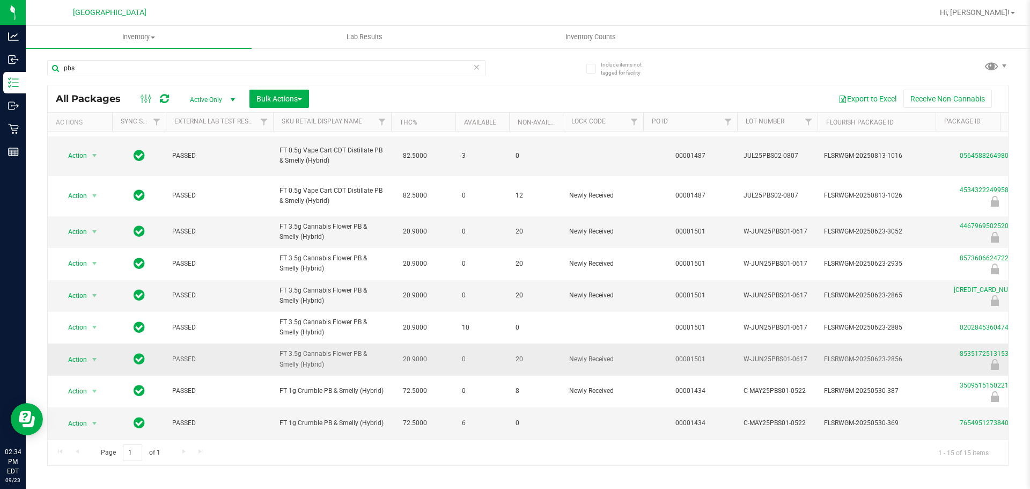
click at [315, 348] on td "FT 3.5g Cannabis Flower PB & Smelly (Hybrid)" at bounding box center [332, 359] width 118 height 32
click at [315, 356] on span "FT 3.5g Cannabis Flower PB & Smelly (Hybrid)" at bounding box center [331, 359] width 105 height 20
click at [315, 357] on span "FT 3.5g Cannabis Flower PB & Smelly (Hybrid)" at bounding box center [331, 359] width 105 height 20
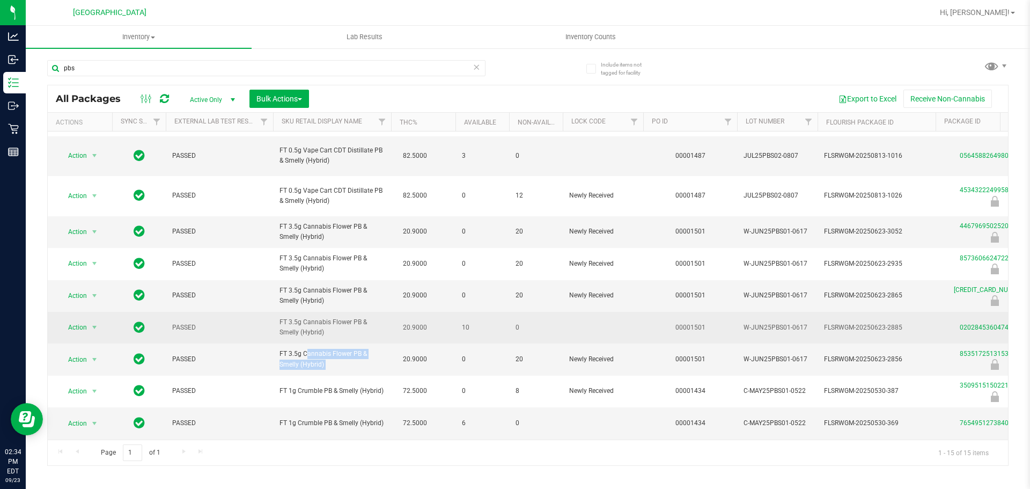
copy td "FT 3.5g Cannabis Flower PB & Smelly (Hybrid)"
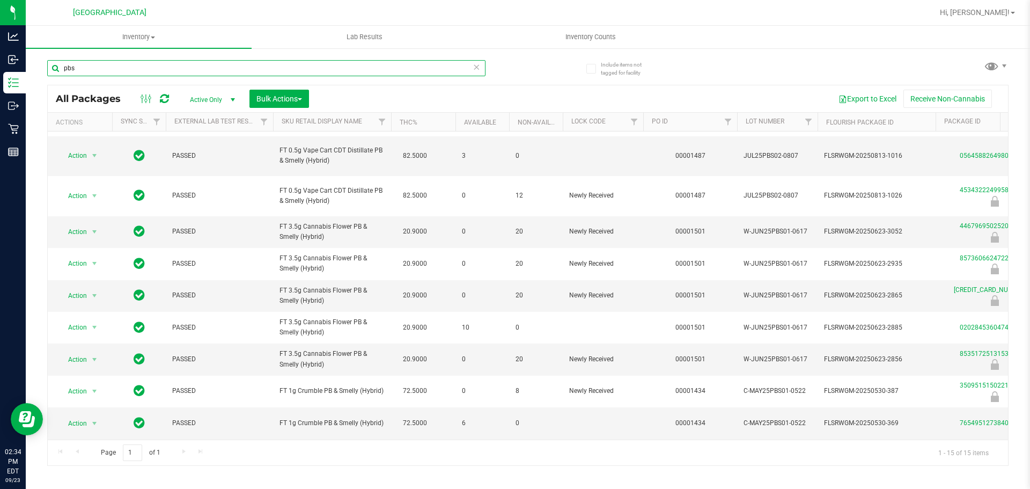
click at [162, 67] on input "pbs" at bounding box center [266, 68] width 438 height 16
paste input "FT 3.5g Cannabis Flower PB & Smelly (Hybrid)"
type input "FT 3.5g Cannabis Flower PB & Smelly (Hybrid)"
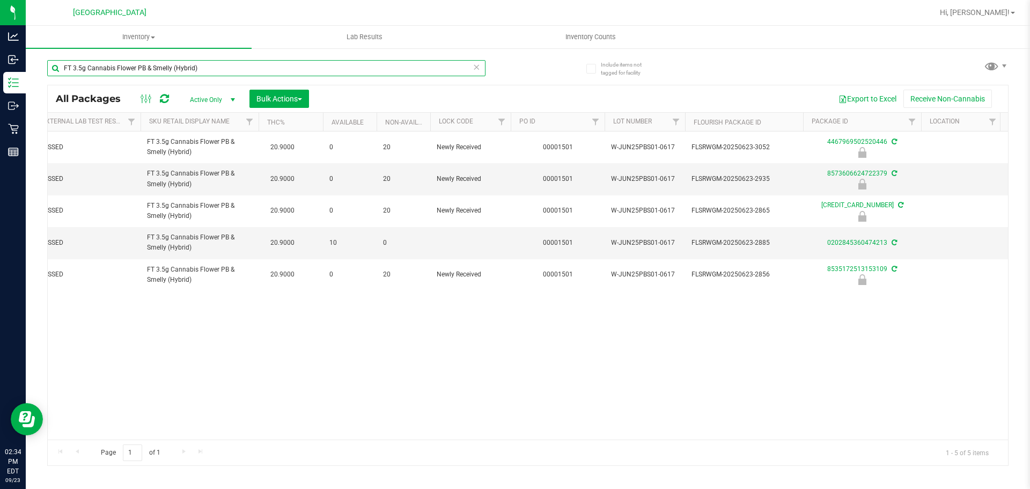
scroll to position [0, 134]
click at [853, 245] on link "0202845360474213" at bounding box center [856, 243] width 60 height 8
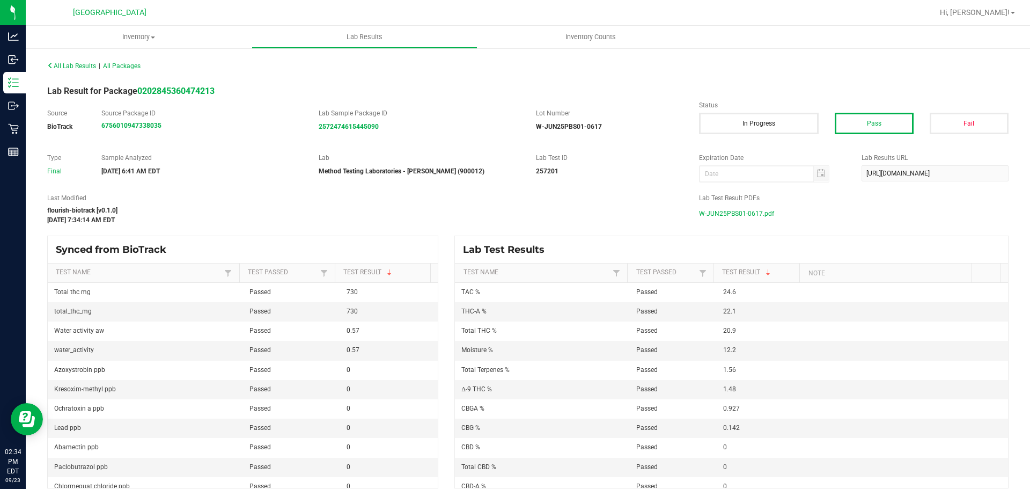
click at [742, 219] on span "W-JUN25PBS01-0617.pdf" at bounding box center [736, 213] width 75 height 16
click at [585, 171] on div "257201" at bounding box center [609, 171] width 147 height 10
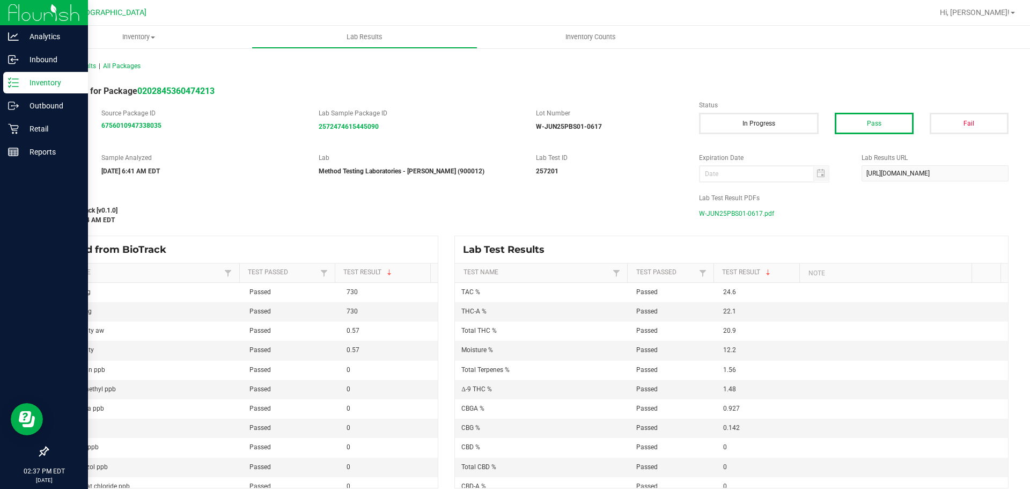
click at [30, 93] on div "Inventory" at bounding box center [45, 82] width 85 height 21
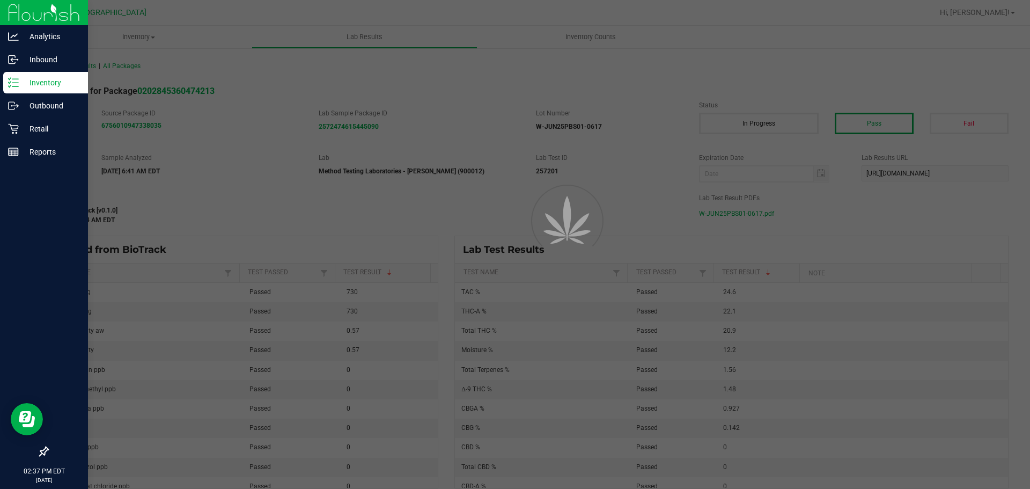
click at [31, 88] on p "Inventory" at bounding box center [51, 82] width 64 height 13
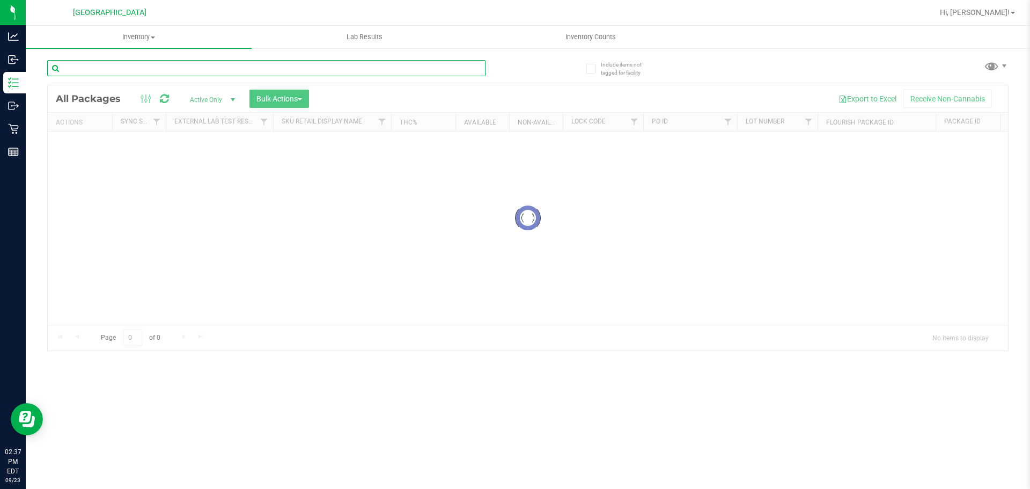
click at [154, 75] on input "text" at bounding box center [266, 68] width 438 height 16
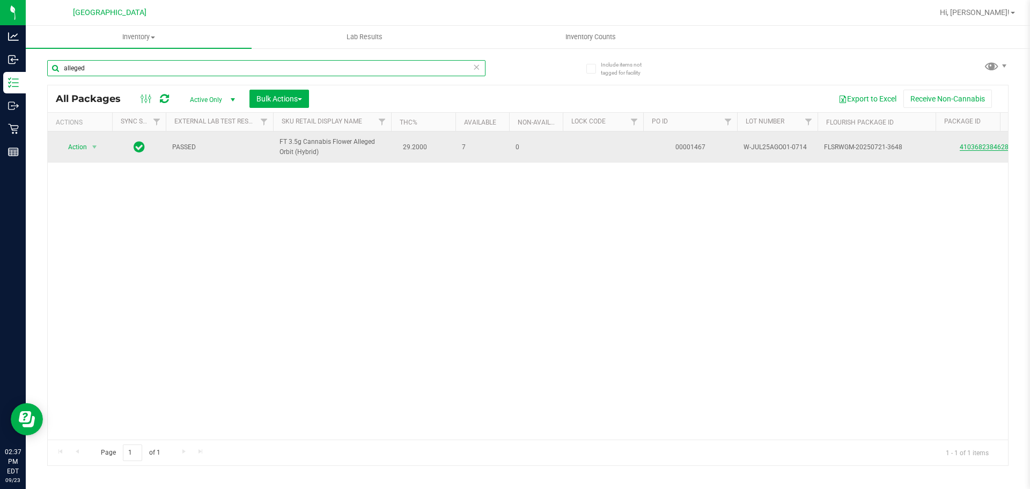
type input "alleged"
click at [993, 145] on link "4103682384628888" at bounding box center [990, 147] width 60 height 8
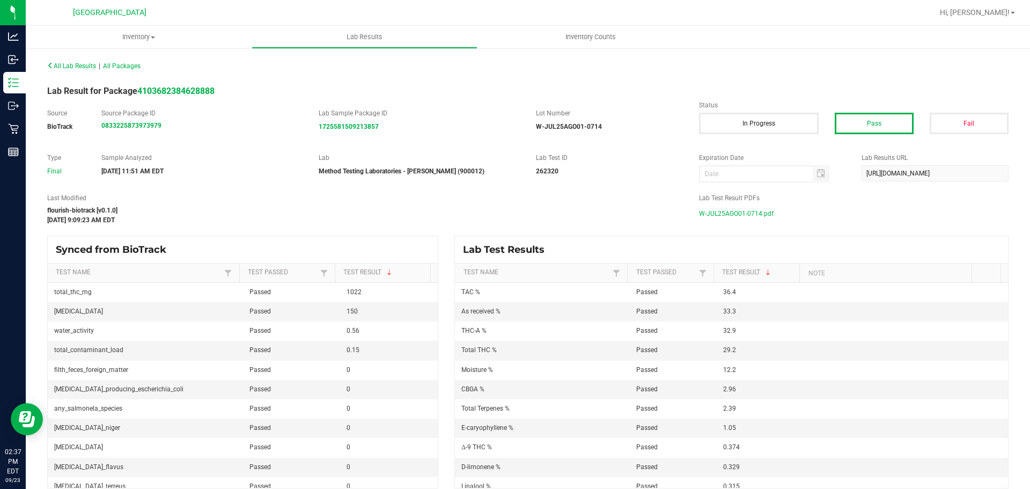
click at [713, 217] on span "W-JUL25AGO01-0714.pdf" at bounding box center [736, 213] width 75 height 16
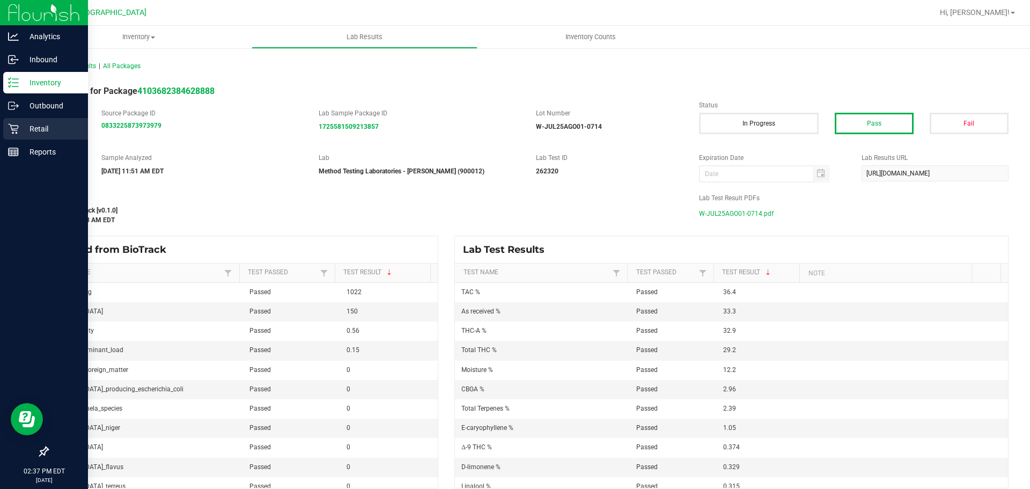
click at [22, 132] on p "Retail" at bounding box center [51, 128] width 64 height 13
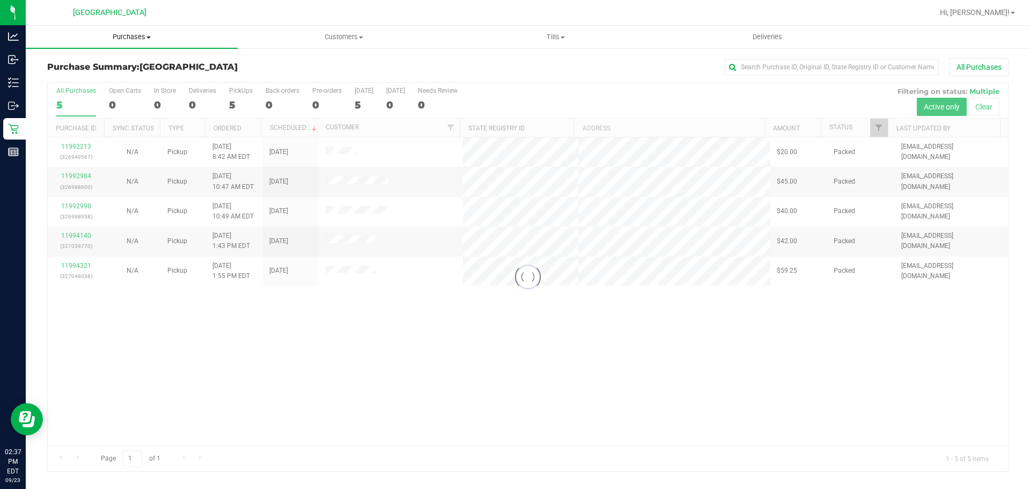
click at [150, 34] on span "Purchases" at bounding box center [132, 37] width 212 height 10
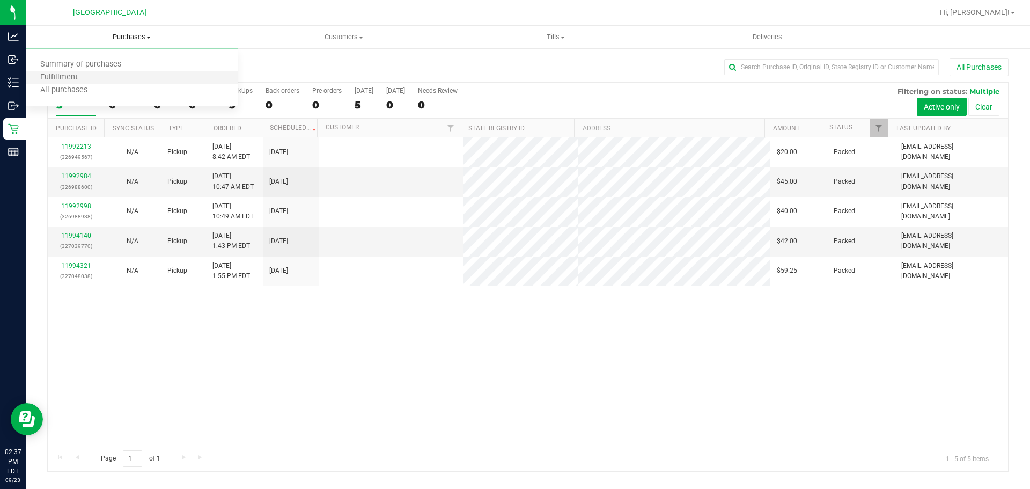
click at [98, 76] on li "Fulfillment" at bounding box center [132, 77] width 212 height 13
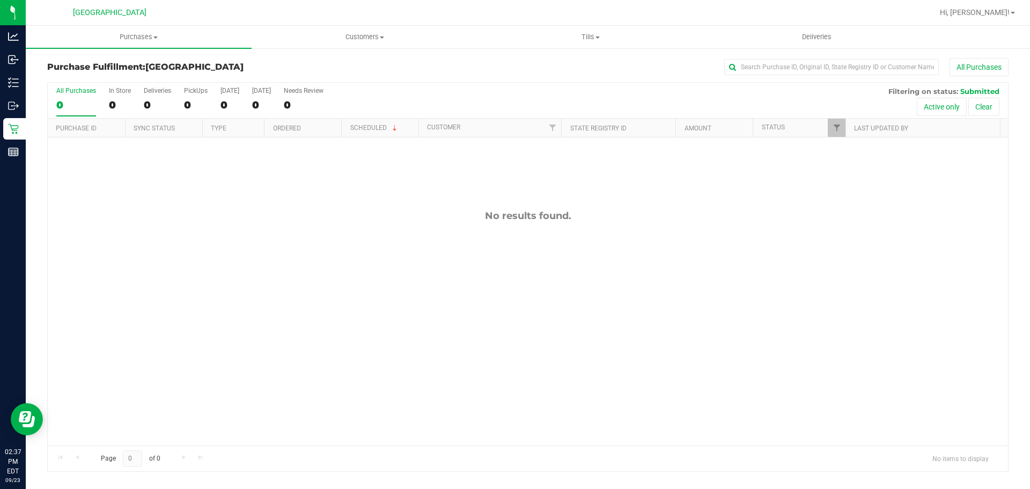
click at [242, 318] on div "No results found." at bounding box center [528, 327] width 960 height 380
click at [330, 271] on div "No results found." at bounding box center [528, 327] width 960 height 380
